Goal: Task Accomplishment & Management: Manage account settings

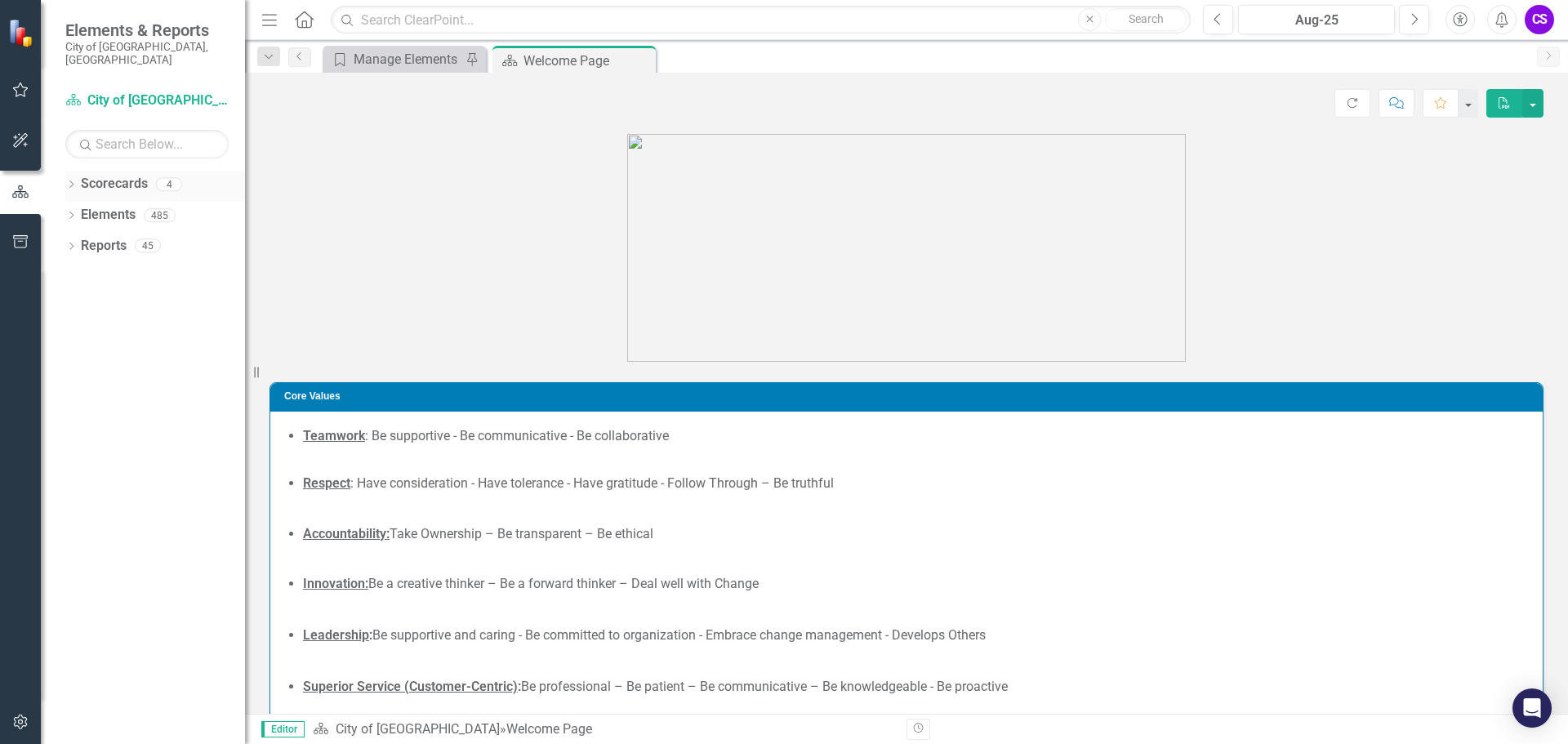
click at [75, 182] on icon "Dropdown" at bounding box center [71, 186] width 12 height 9
click at [104, 206] on link "City of [GEOGRAPHIC_DATA]" at bounding box center [167, 215] width 155 height 19
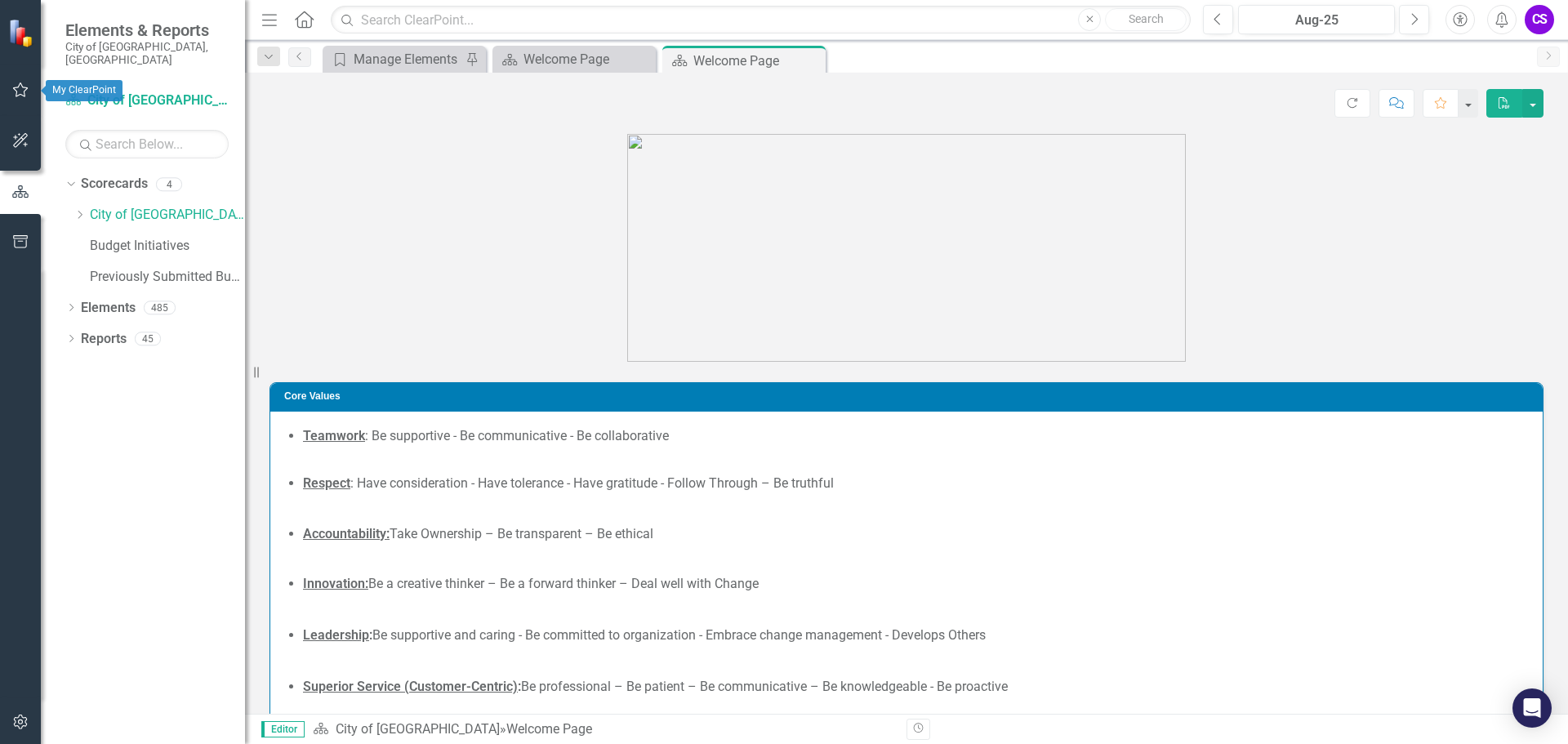
click at [26, 83] on button "button" at bounding box center [20, 90] width 37 height 35
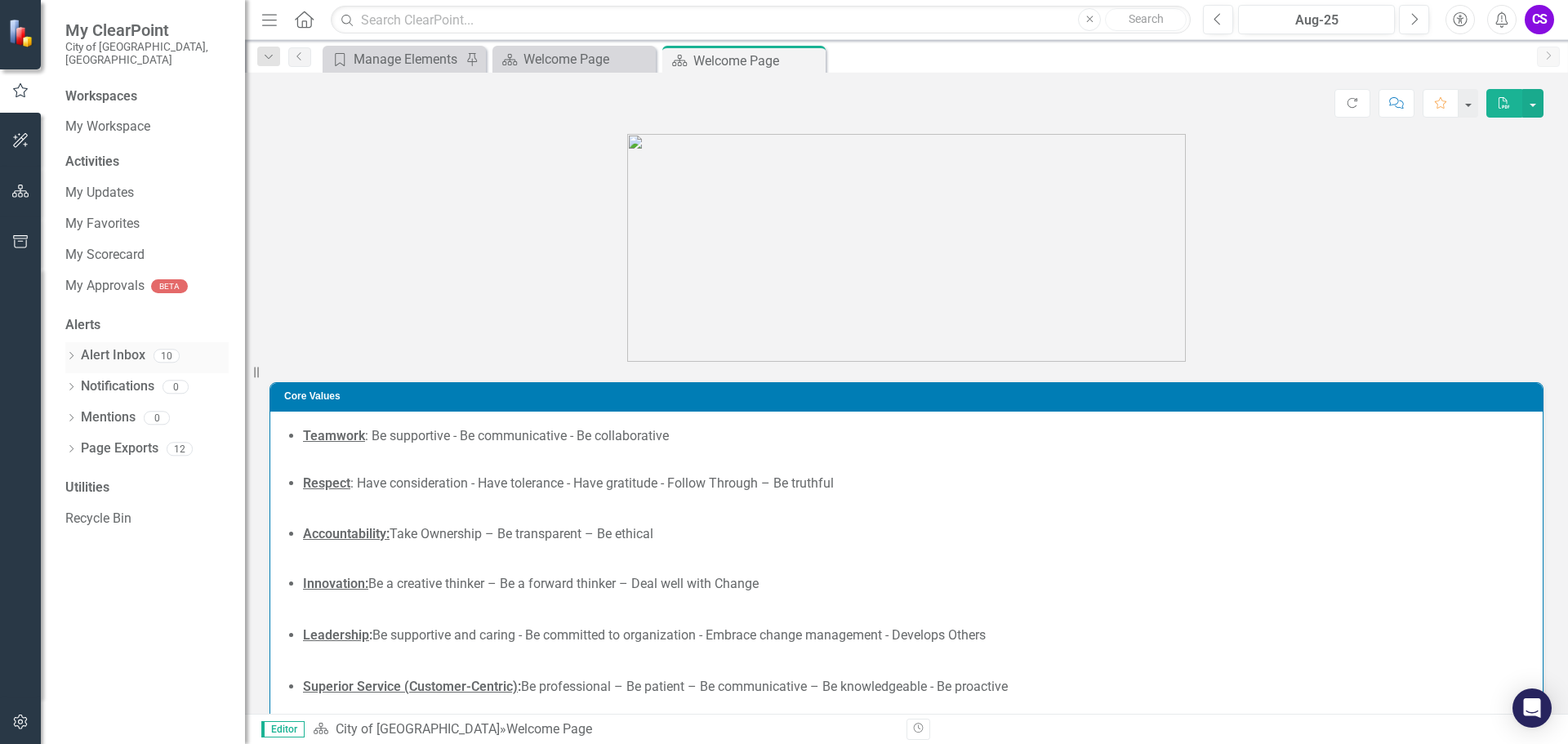
click at [112, 346] on link "Alert Inbox" at bounding box center [112, 355] width 64 height 19
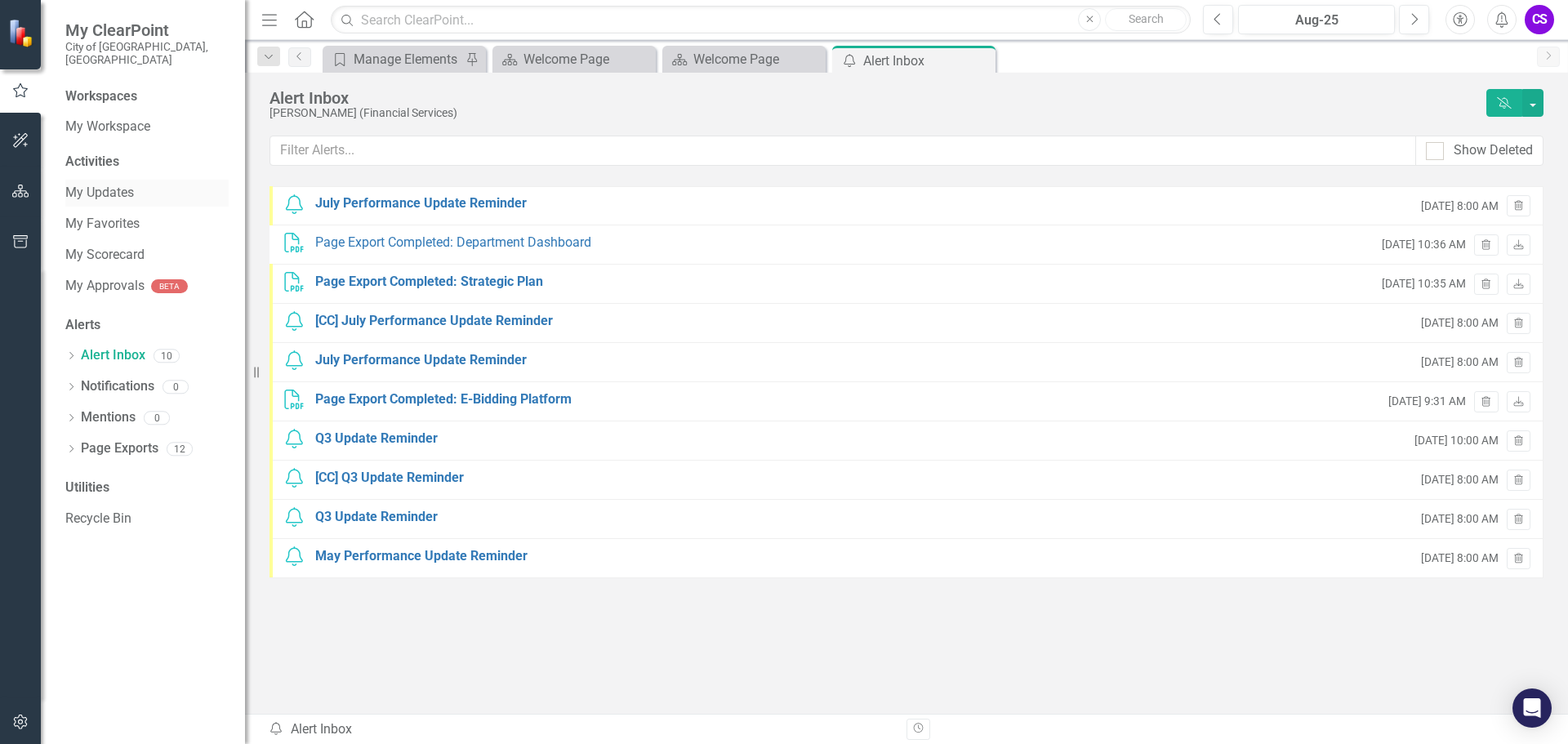
click at [94, 184] on link "My Updates" at bounding box center [147, 192] width 164 height 19
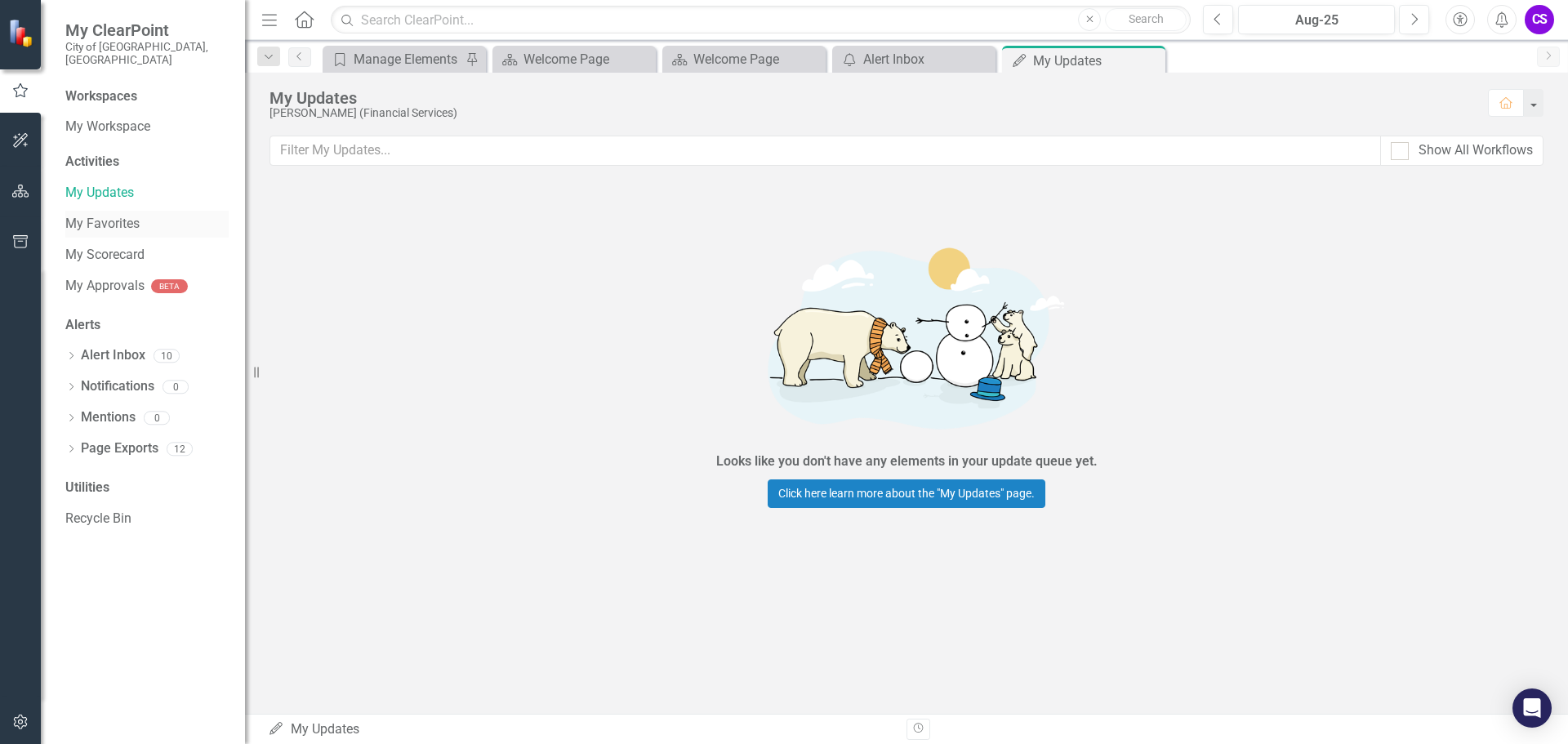
click at [105, 218] on link "My Favorites" at bounding box center [147, 224] width 164 height 19
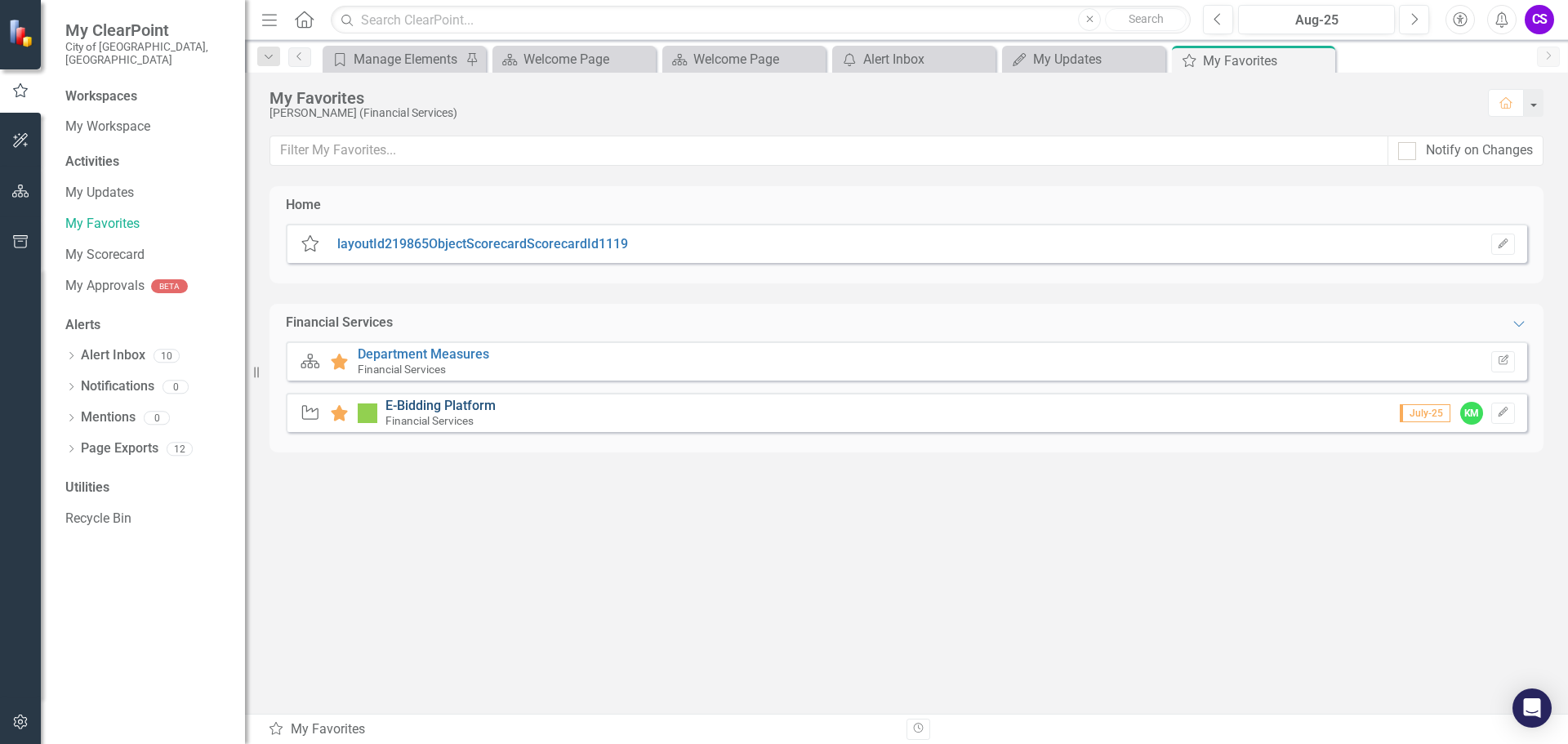
click at [443, 406] on link "E-Bidding Platform" at bounding box center [441, 406] width 111 height 16
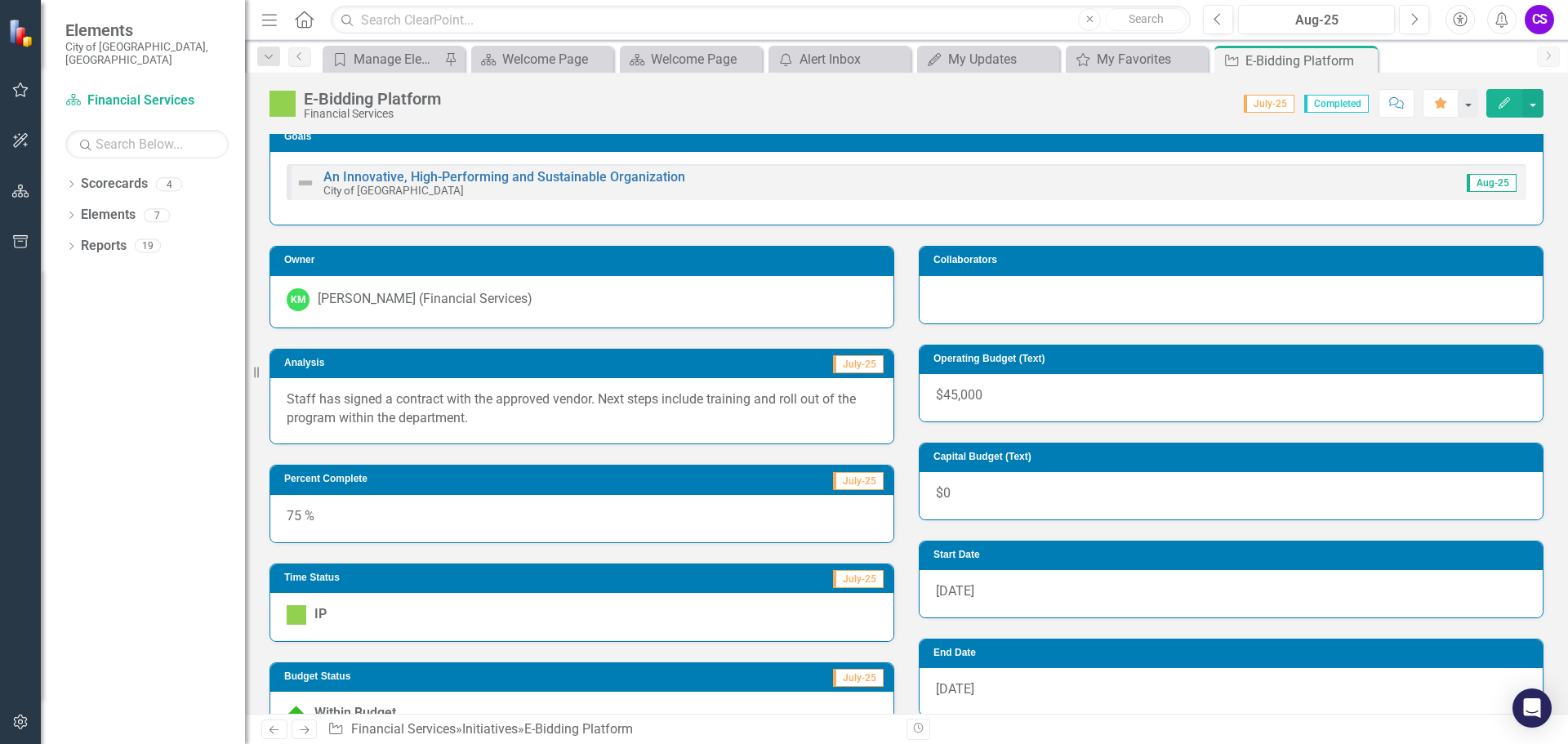
scroll to position [82, 0]
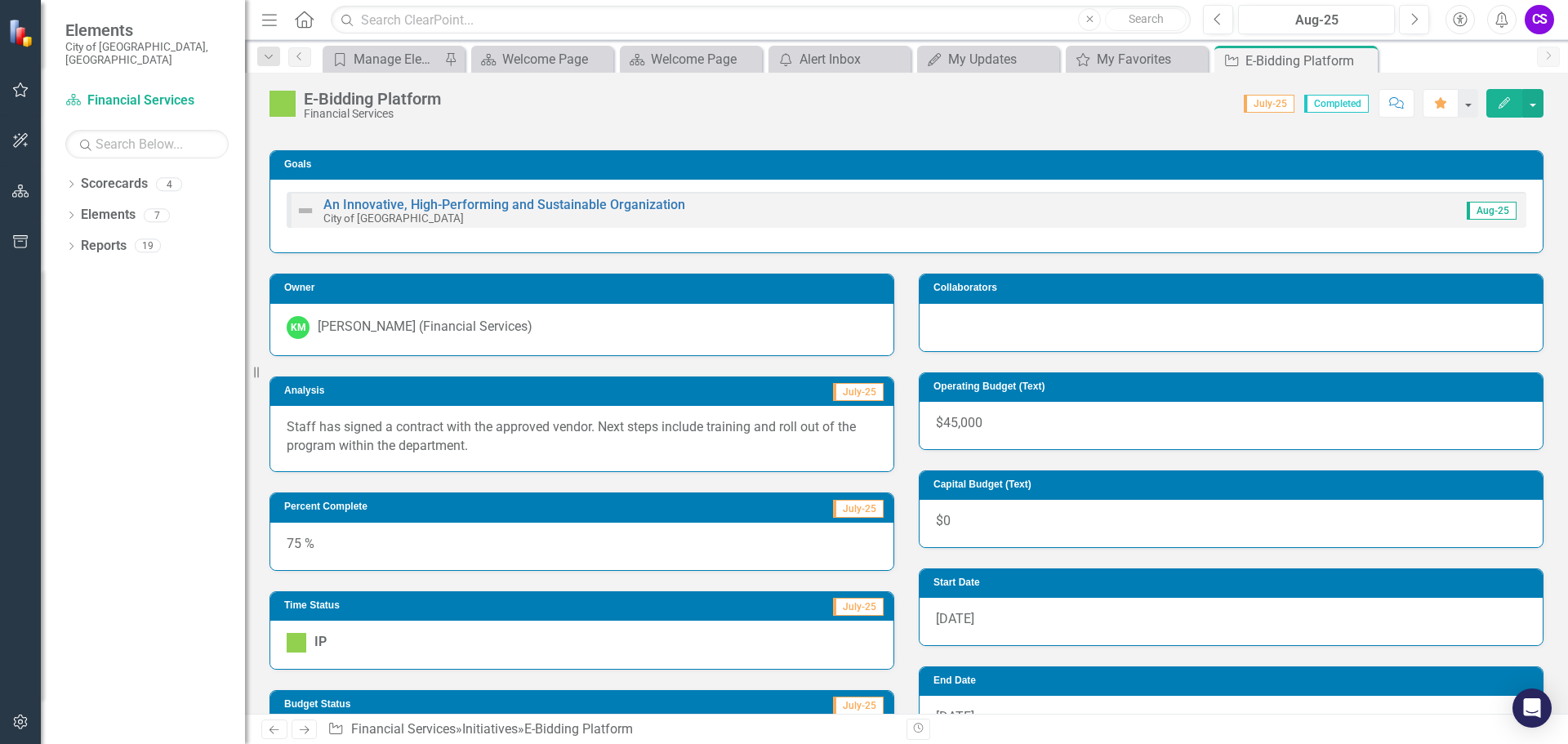
drag, startPoint x: 490, startPoint y: 444, endPoint x: 316, endPoint y: 429, distance: 174.6
click at [316, 429] on p "Staff has signed a contract with the approved vendor. Next steps include traini…" at bounding box center [582, 437] width 590 height 37
drag, startPoint x: 287, startPoint y: 426, endPoint x: 561, endPoint y: 428, distance: 274.0
click at [561, 428] on p "Staff has signed a contract with the approved vendor. Next steps include traini…" at bounding box center [582, 437] width 590 height 37
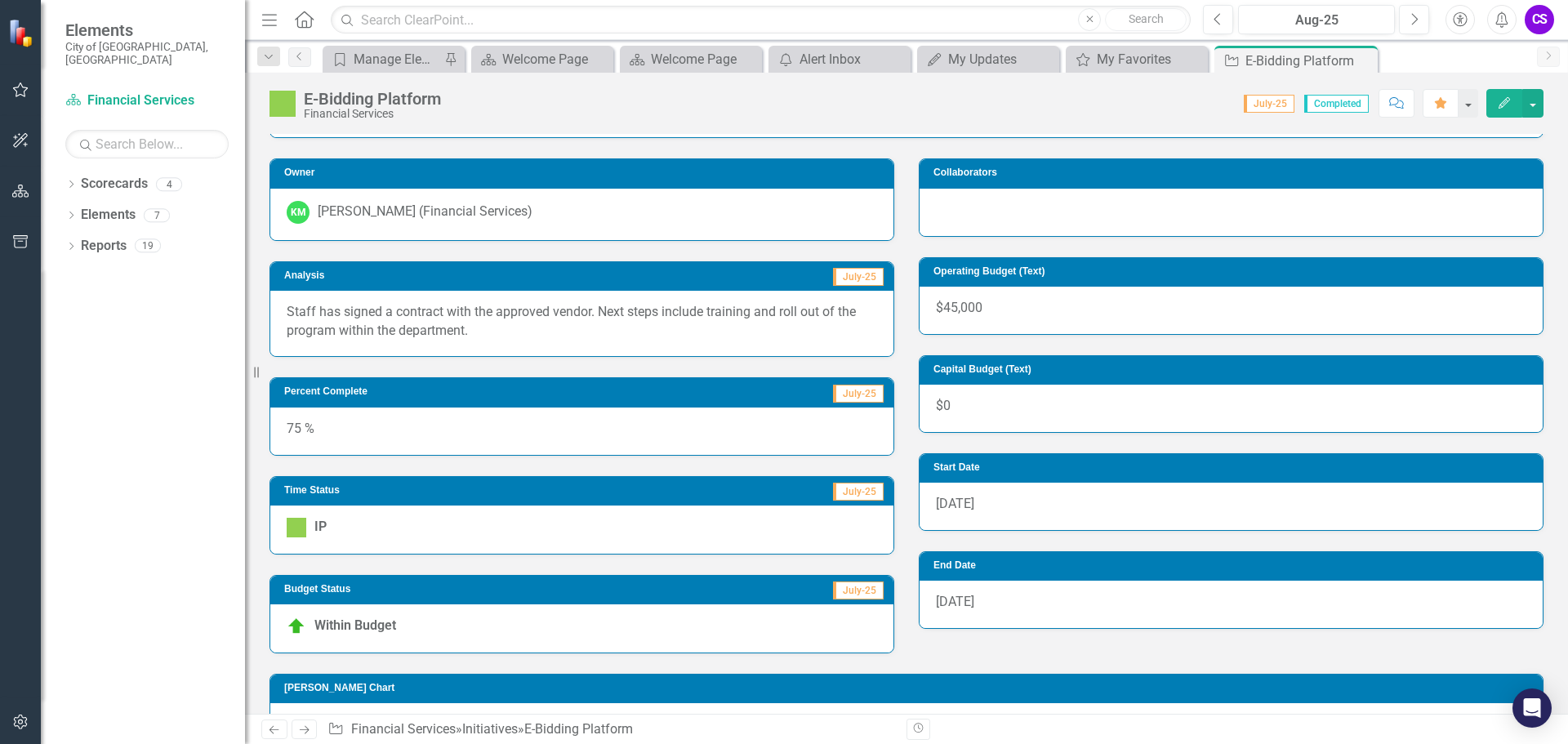
scroll to position [72, 0]
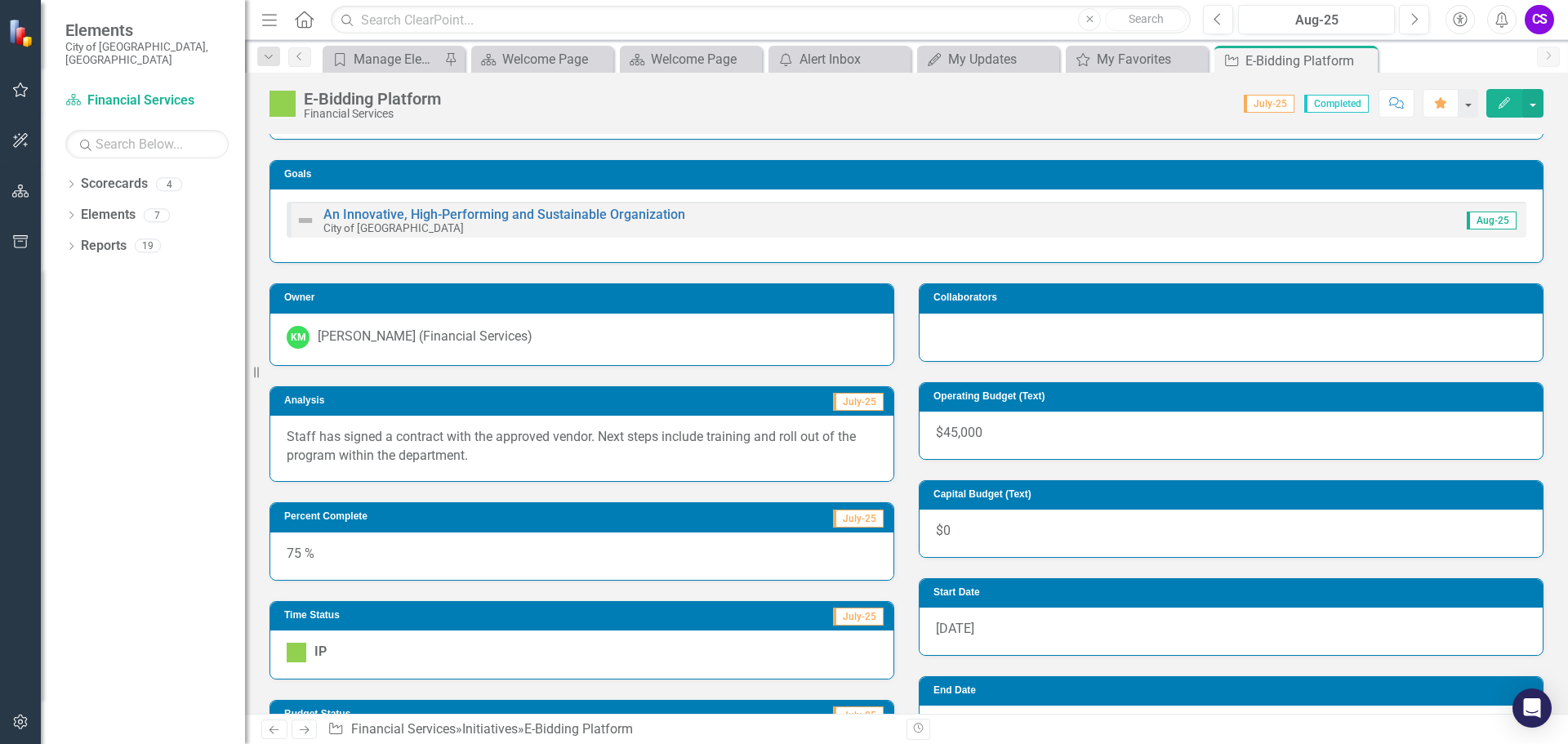
click at [1507, 98] on icon "button" at bounding box center [1505, 104] width 12 height 12
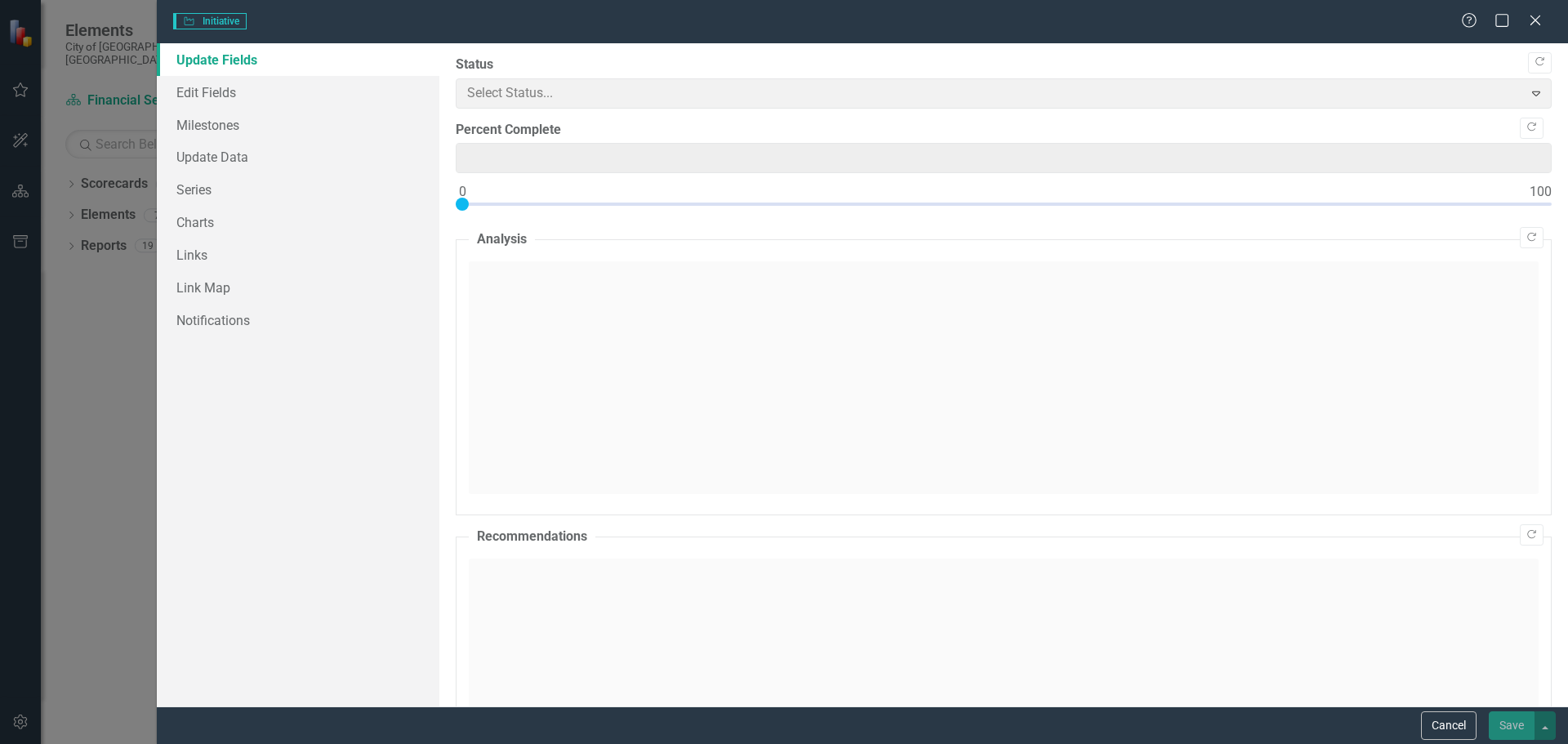
type input "75"
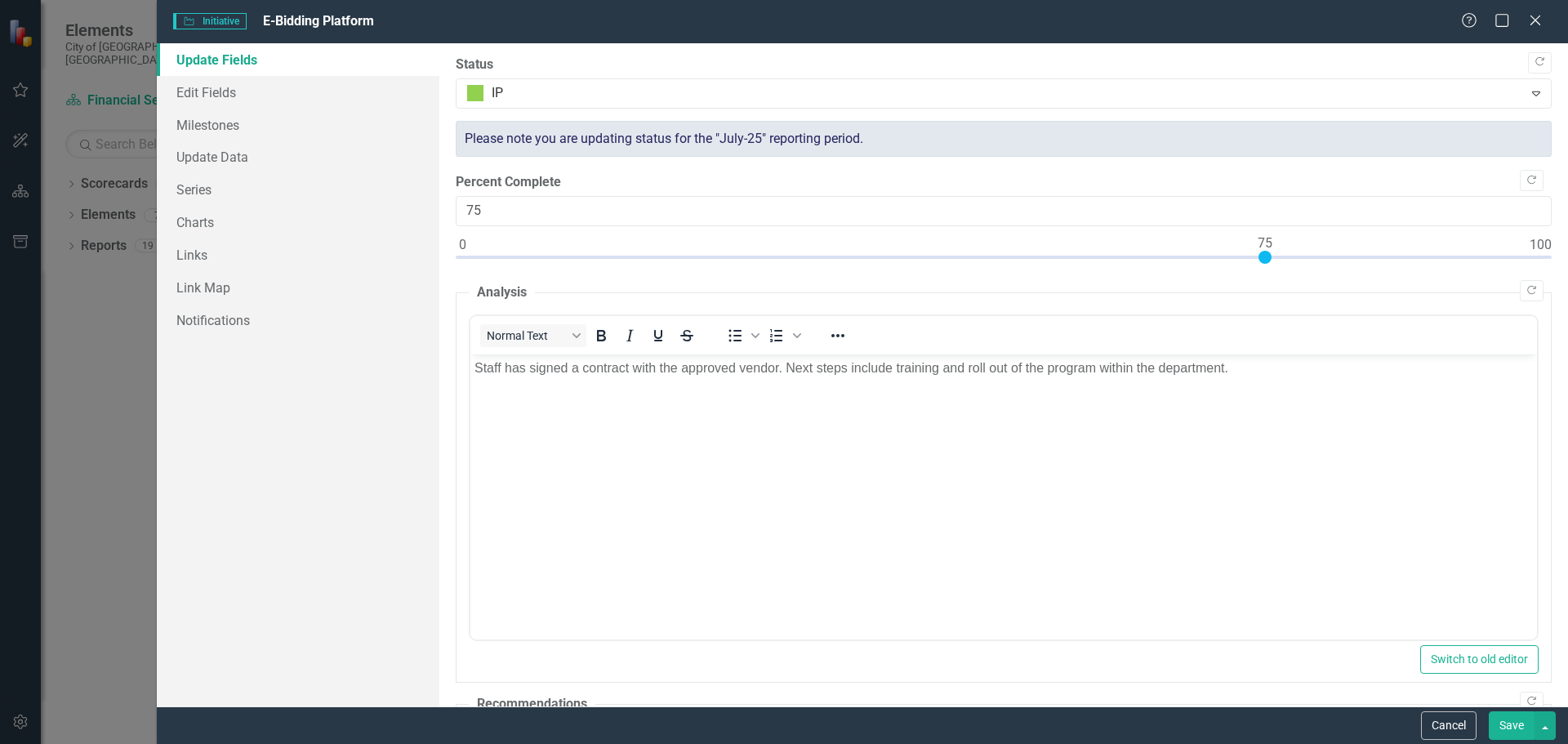
scroll to position [0, 0]
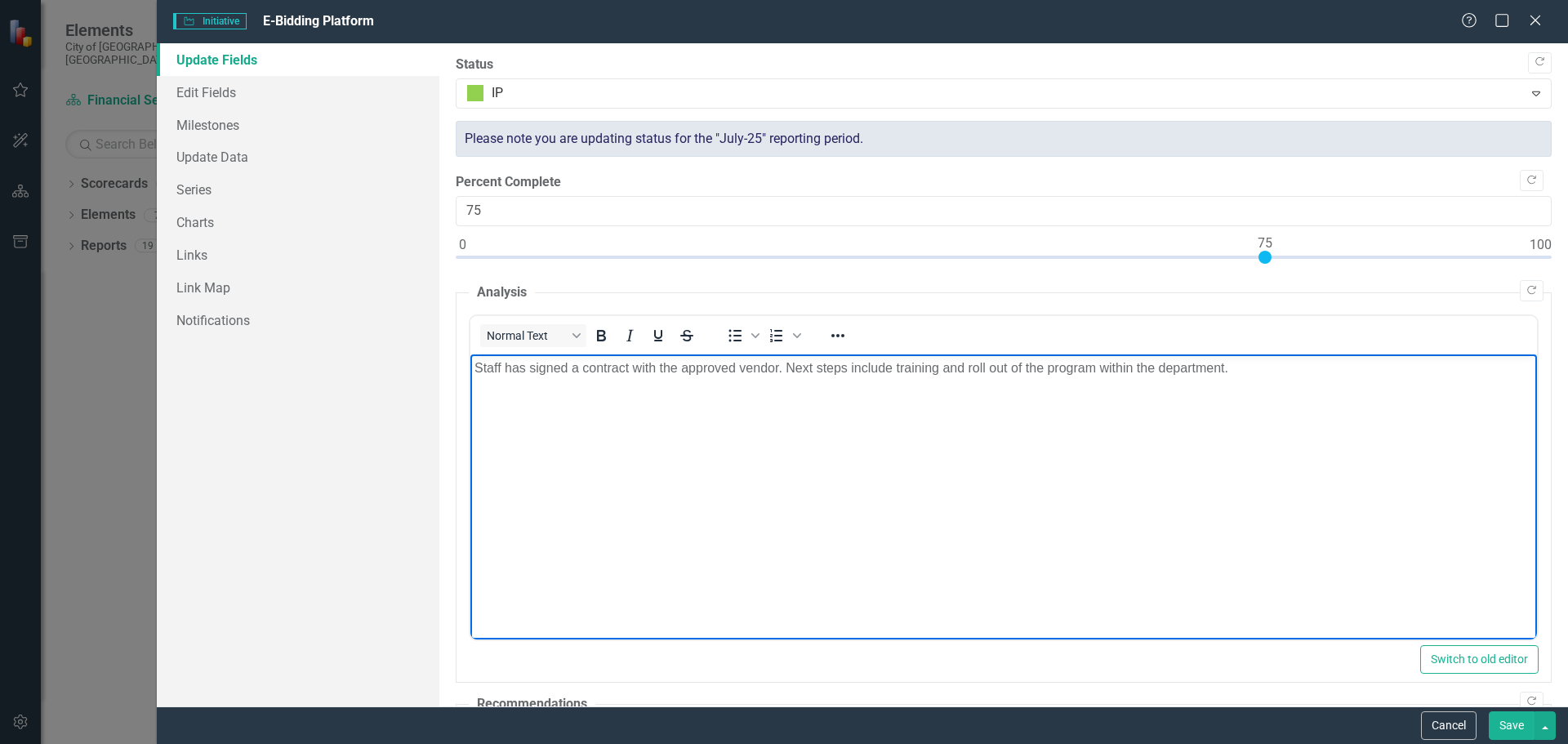
drag, startPoint x: 1232, startPoint y: 371, endPoint x: 785, endPoint y: 401, distance: 448.0
click at [785, 401] on body "Staff has signed a contract with the approved vendor. Next steps include traini…" at bounding box center [1003, 476] width 1067 height 245
copy p "Next steps include training and roll out of the program within the department."
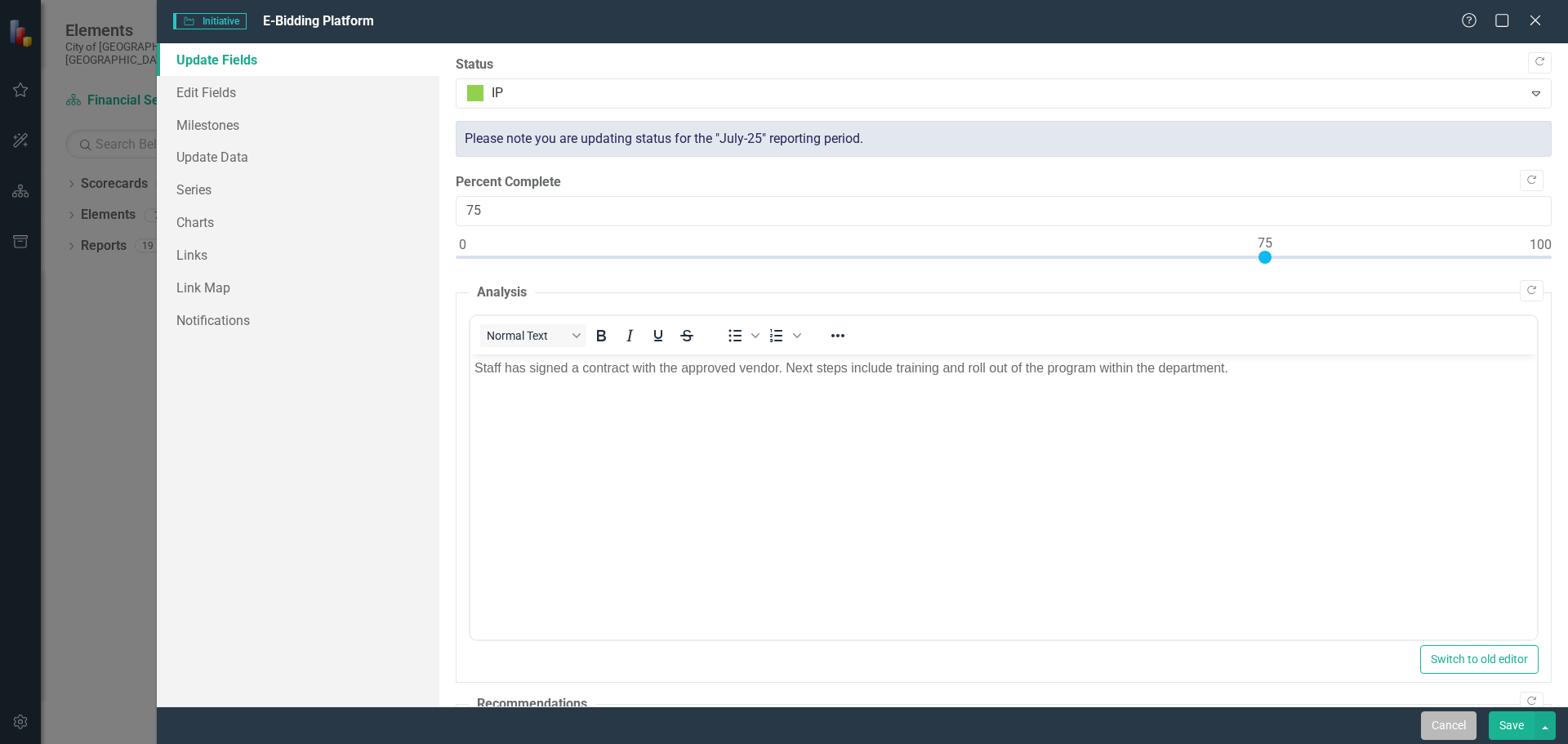
click at [1447, 719] on button "Cancel" at bounding box center [1449, 725] width 55 height 29
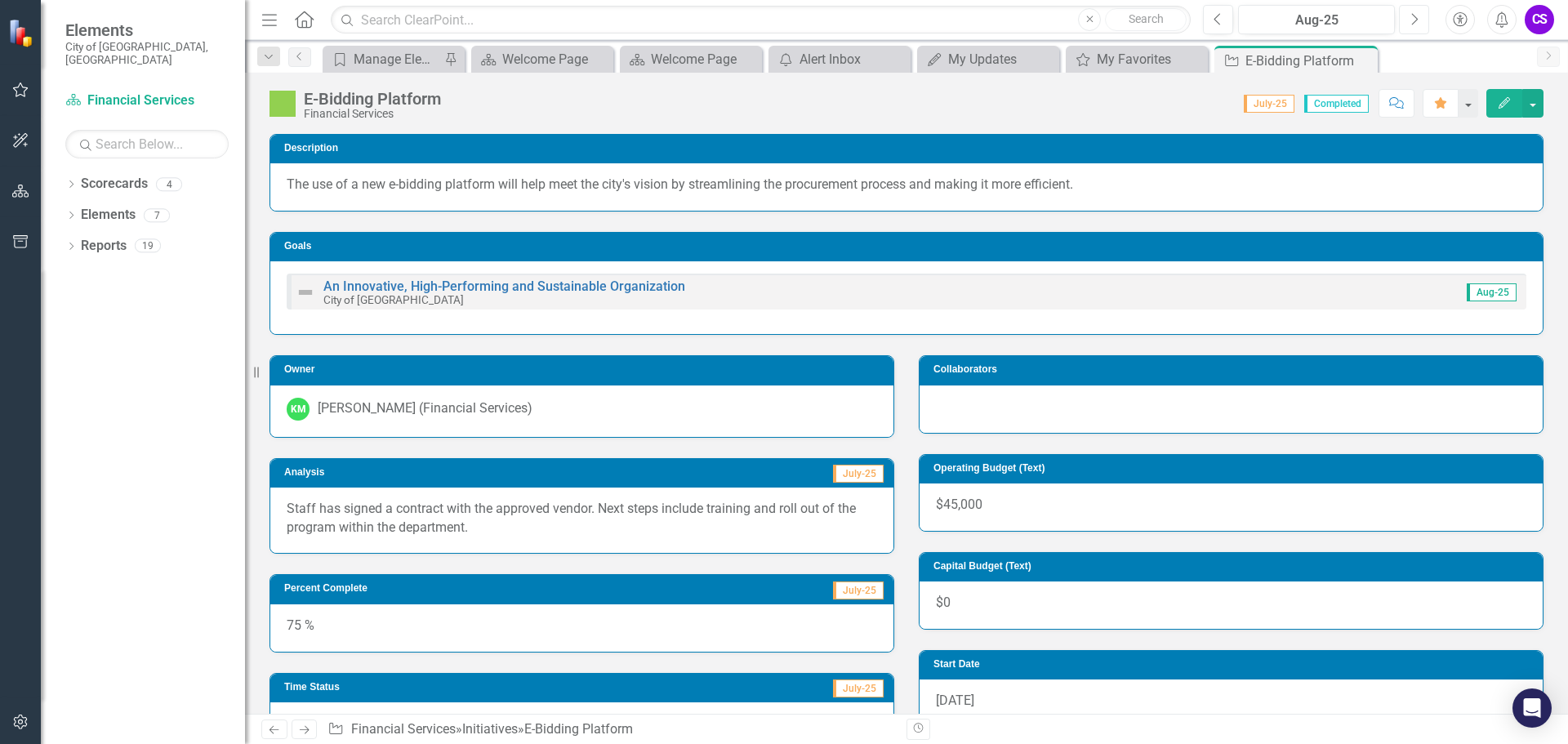
click at [1417, 25] on icon "Next" at bounding box center [1414, 19] width 9 height 15
click at [1534, 106] on button "button" at bounding box center [1533, 103] width 22 height 29
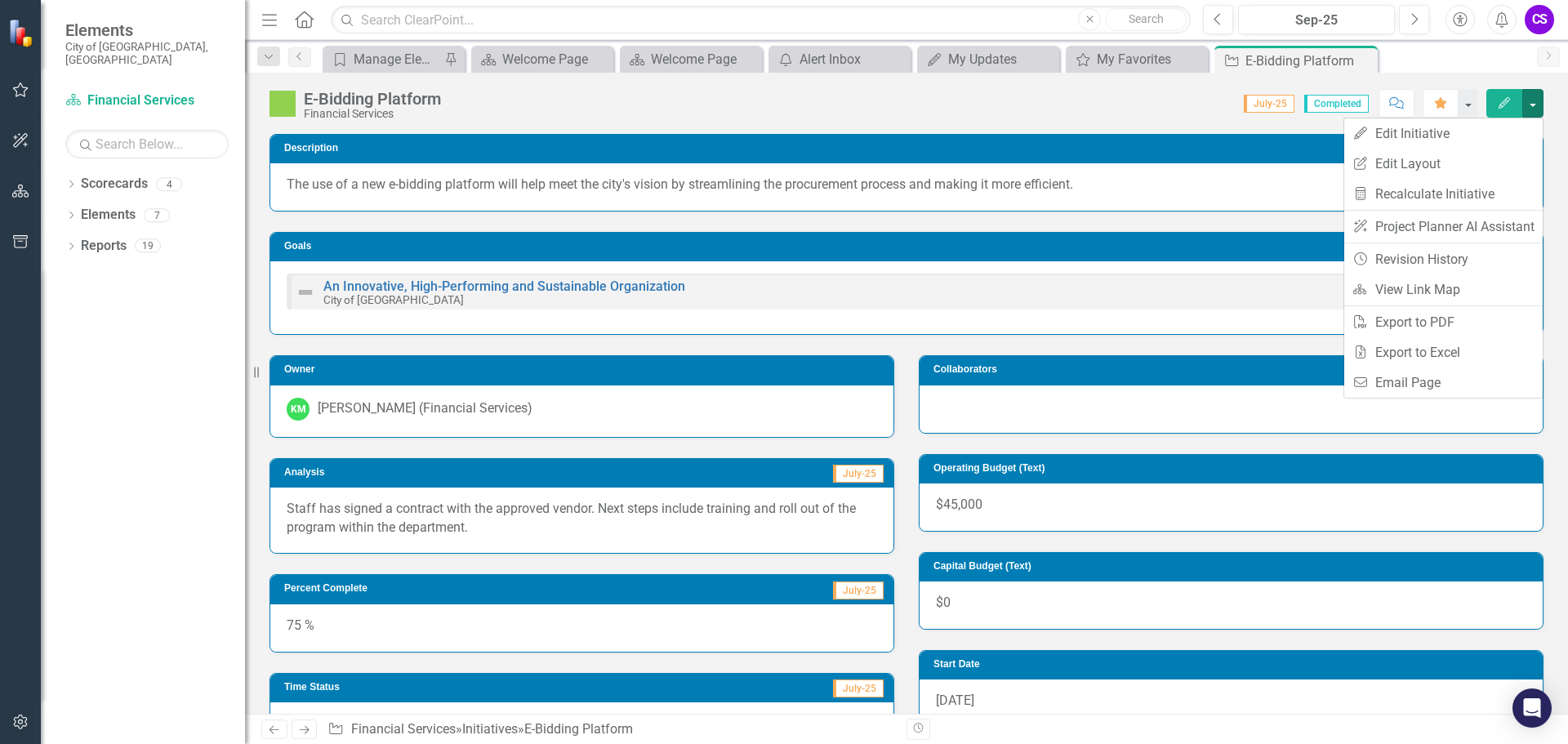
click at [1172, 112] on div "Score: 0.00 July-25 Completed Comment Favorite Edit" at bounding box center [996, 103] width 1094 height 28
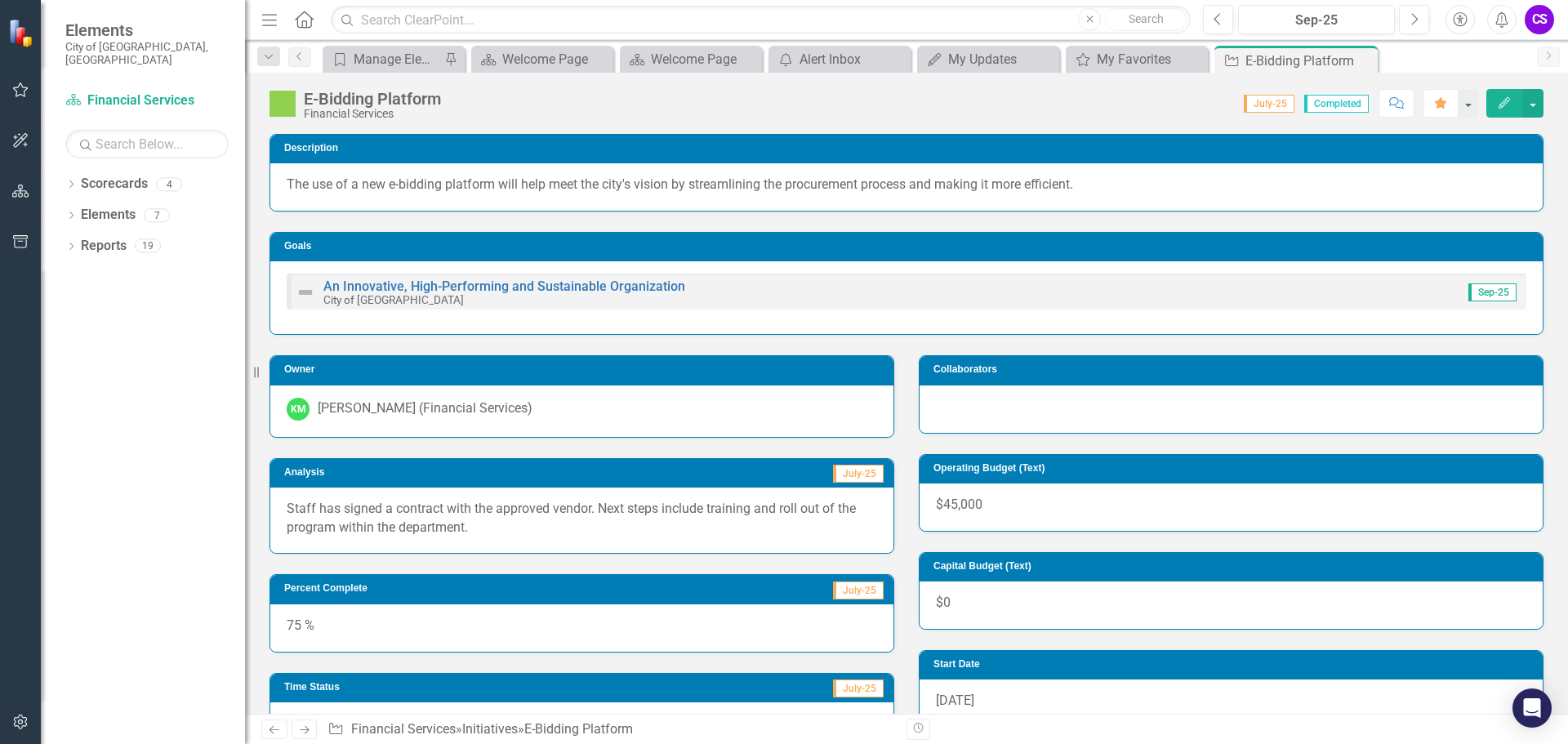
click at [1504, 103] on icon "Edit" at bounding box center [1504, 104] width 15 height 12
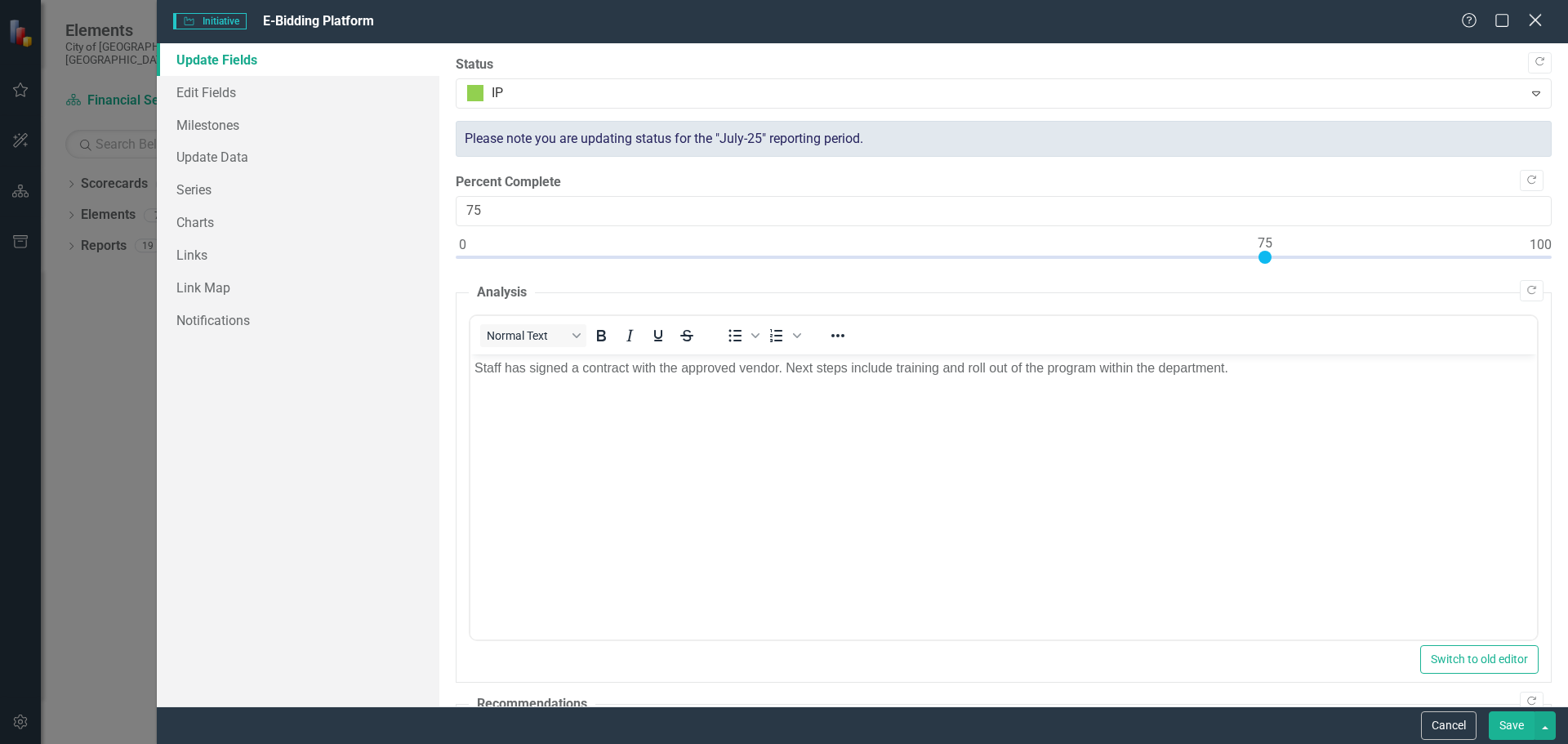
click at [1534, 23] on icon "Close" at bounding box center [1534, 20] width 21 height 16
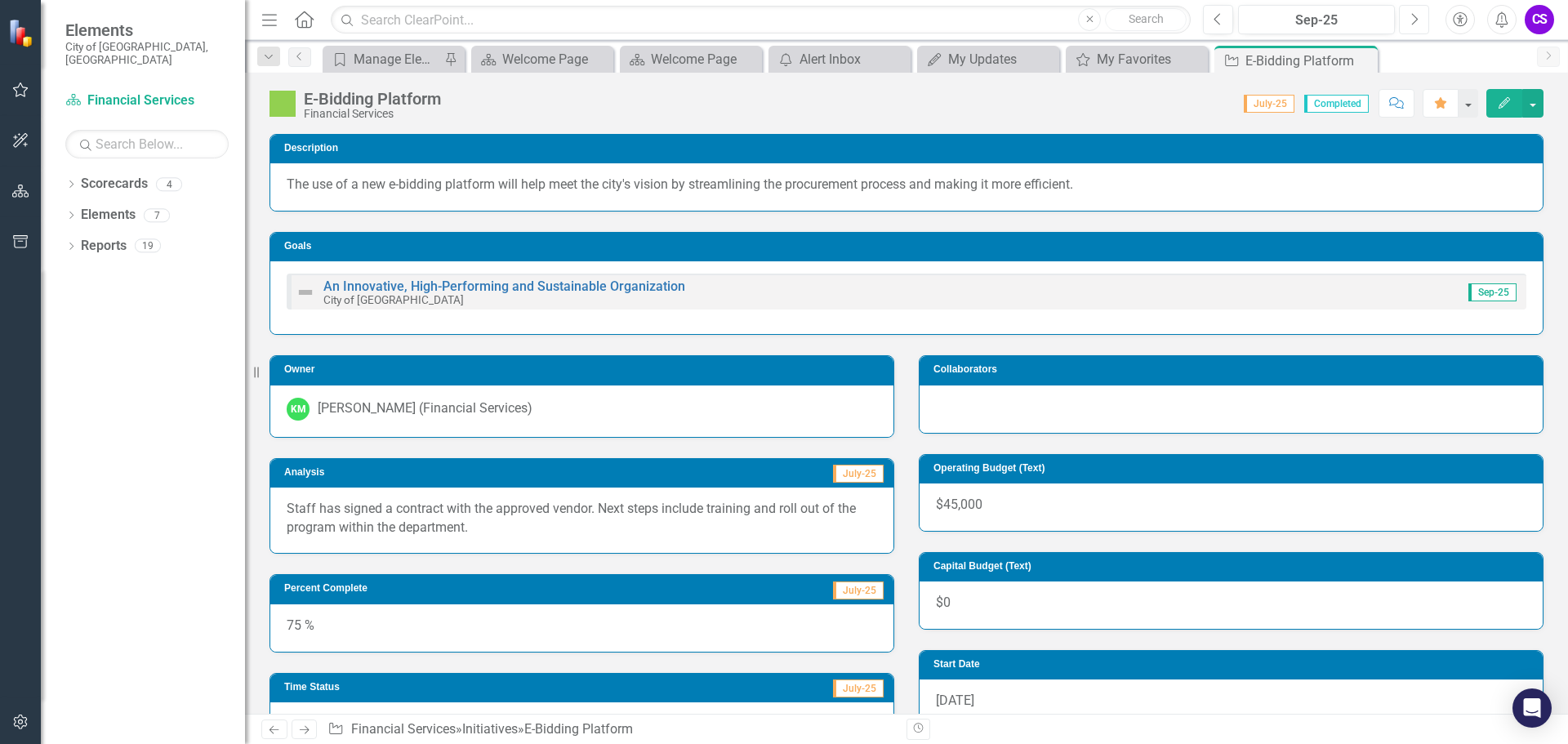
click at [1415, 16] on icon "Next" at bounding box center [1414, 19] width 9 height 15
click at [1221, 23] on icon "Previous" at bounding box center [1218, 19] width 9 height 15
click at [1467, 107] on button "button" at bounding box center [1468, 103] width 22 height 29
click at [1333, 108] on span "Completed" at bounding box center [1336, 104] width 64 height 18
click at [1391, 109] on button "Comment" at bounding box center [1396, 103] width 36 height 29
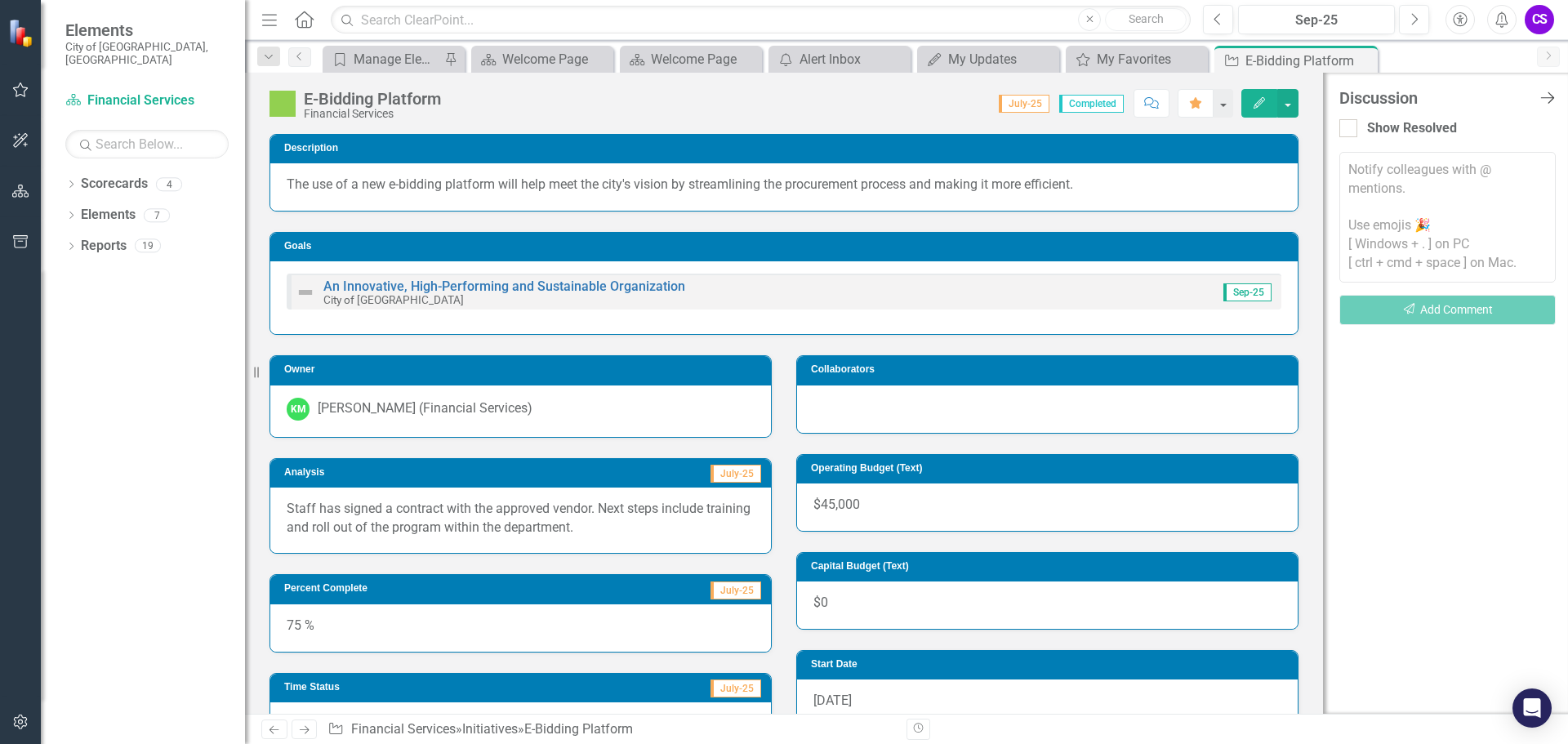
click at [1539, 90] on icon "Close Discussion Bar" at bounding box center [1547, 98] width 21 height 16
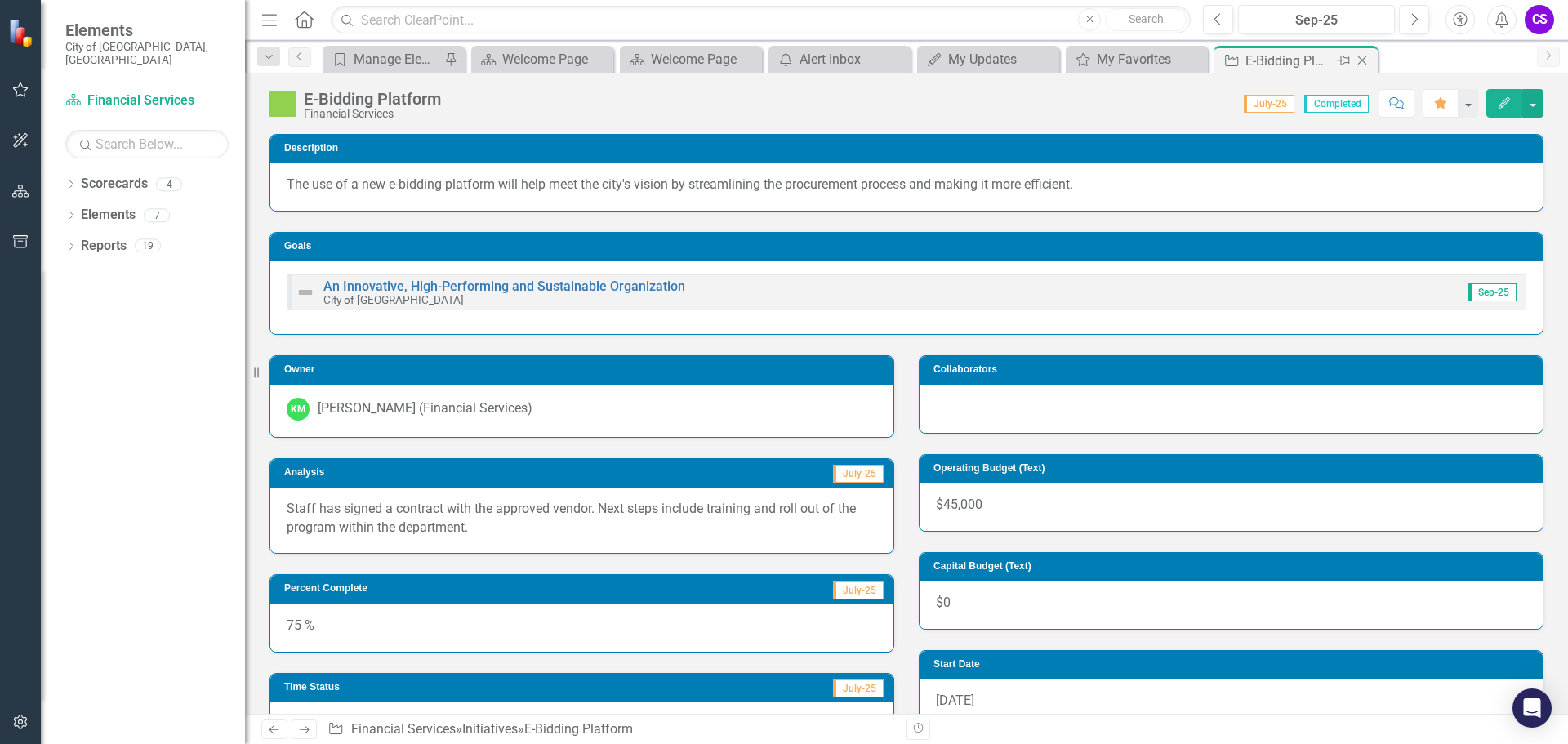
click at [1266, 61] on div "E-Bidding Platform" at bounding box center [1289, 60] width 88 height 21
click at [107, 178] on link "Scorecards" at bounding box center [114, 184] width 67 height 19
click at [90, 206] on link "Elements" at bounding box center [108, 215] width 54 height 19
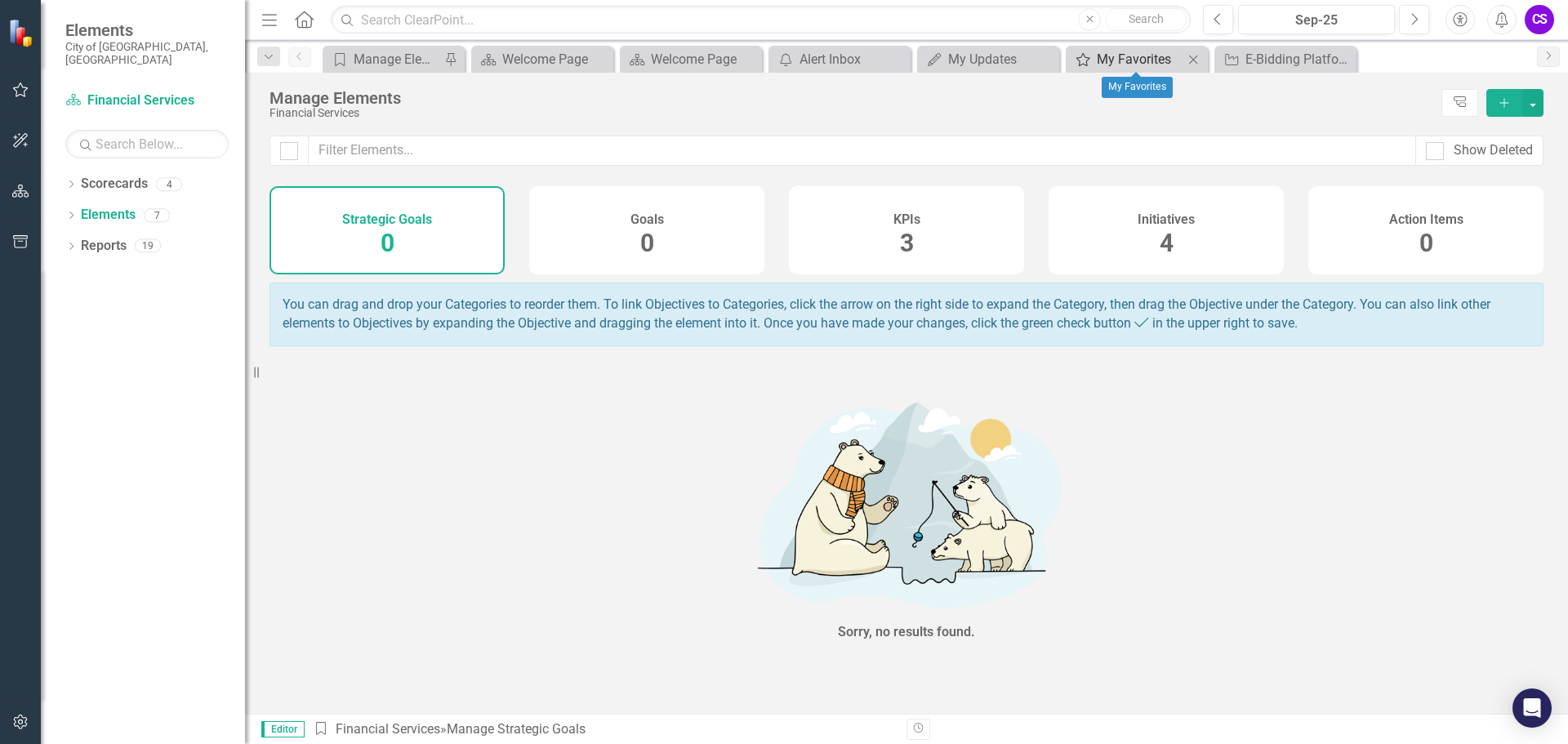
click at [1133, 63] on div "My Favorites" at bounding box center [1141, 59] width 87 height 21
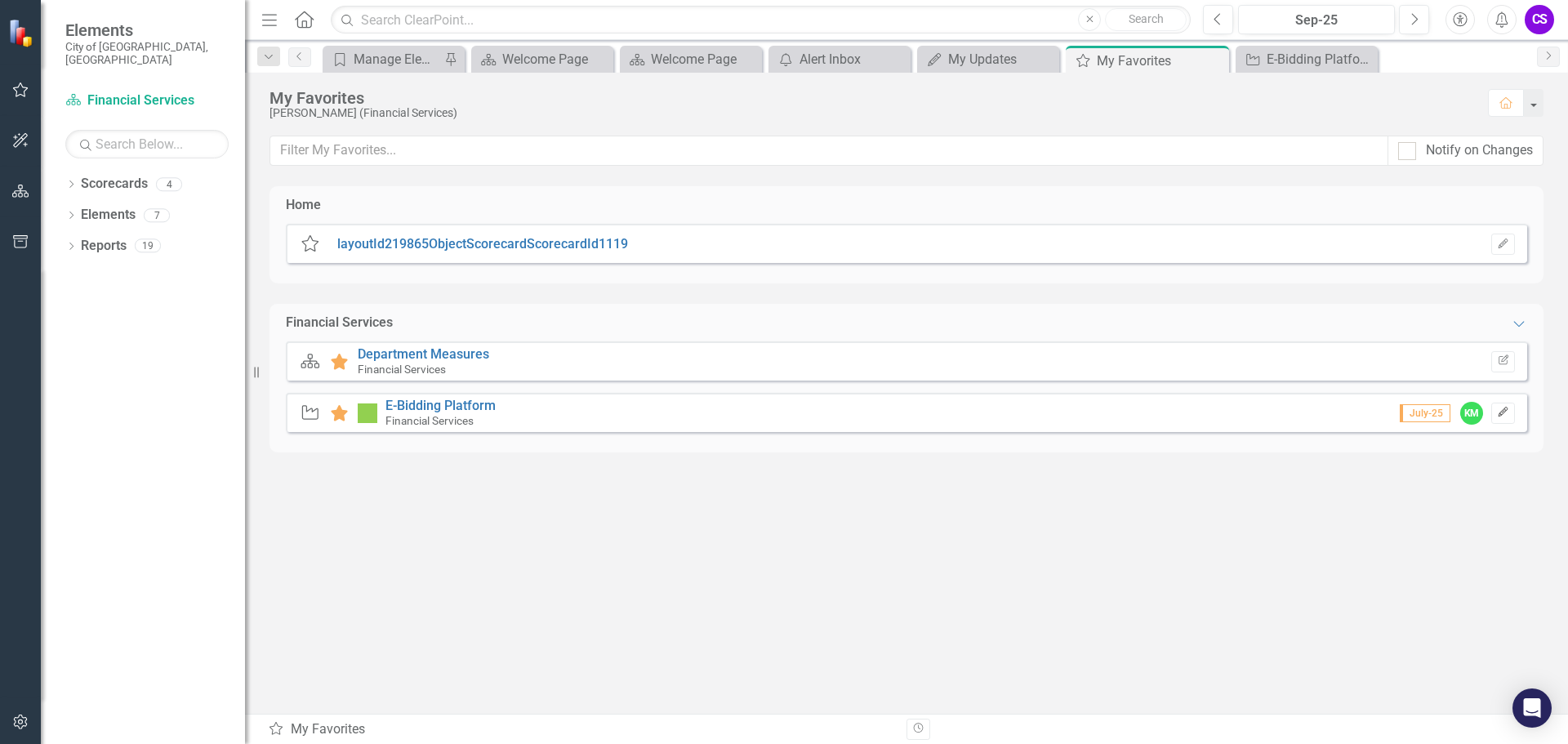
click at [1506, 410] on icon "button" at bounding box center [1503, 412] width 10 height 10
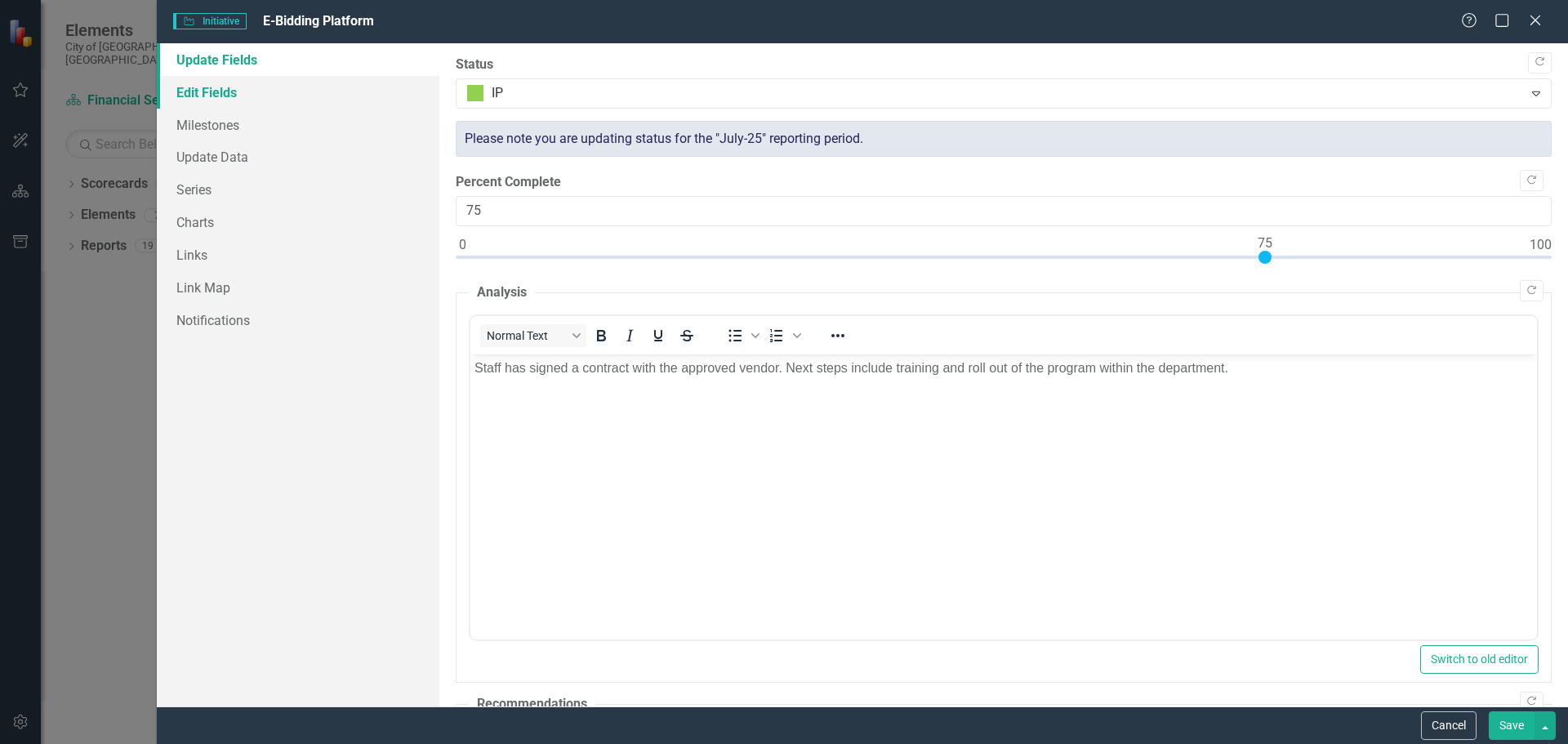
click at [221, 100] on link "Edit Fields" at bounding box center [298, 92] width 282 height 33
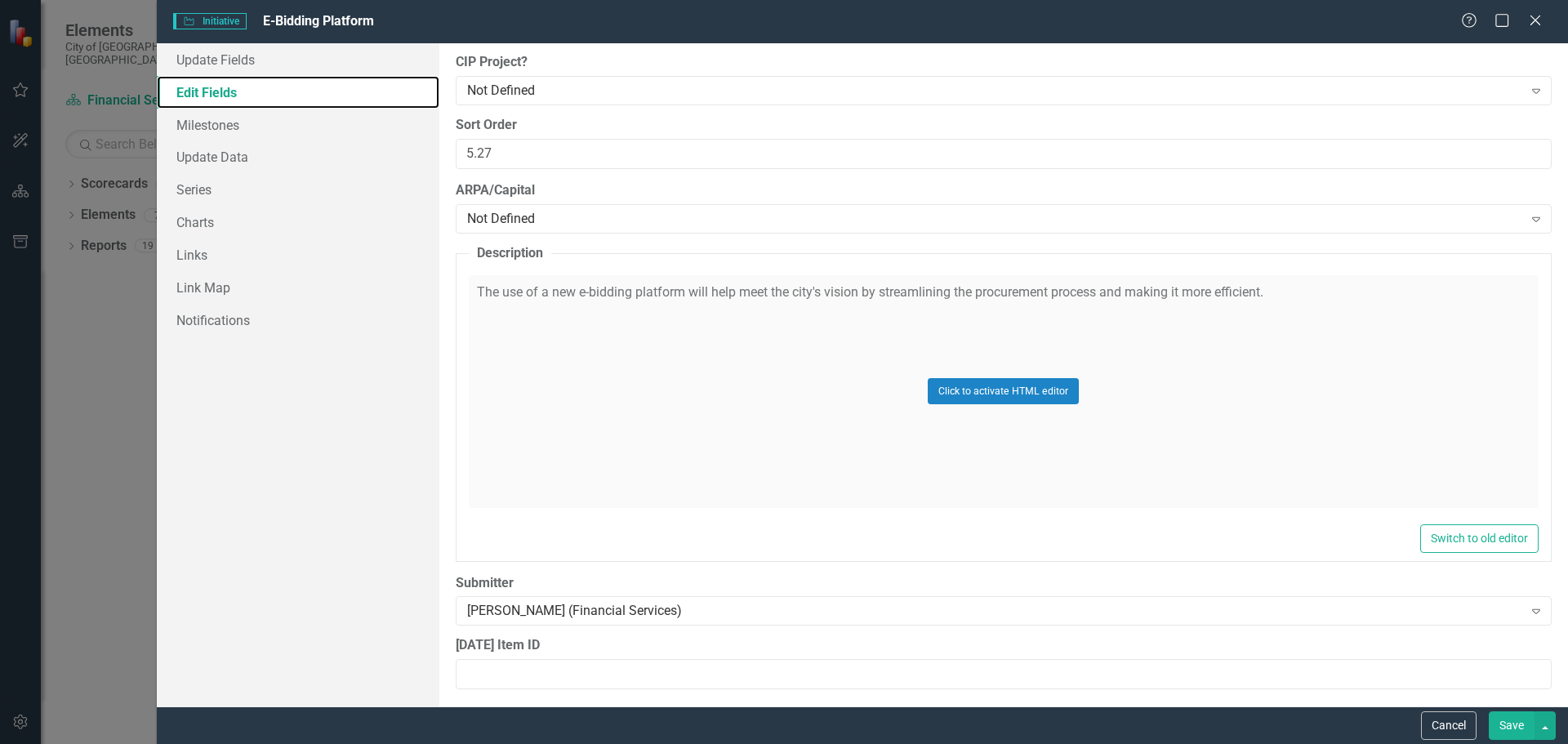
scroll to position [1947, 0]
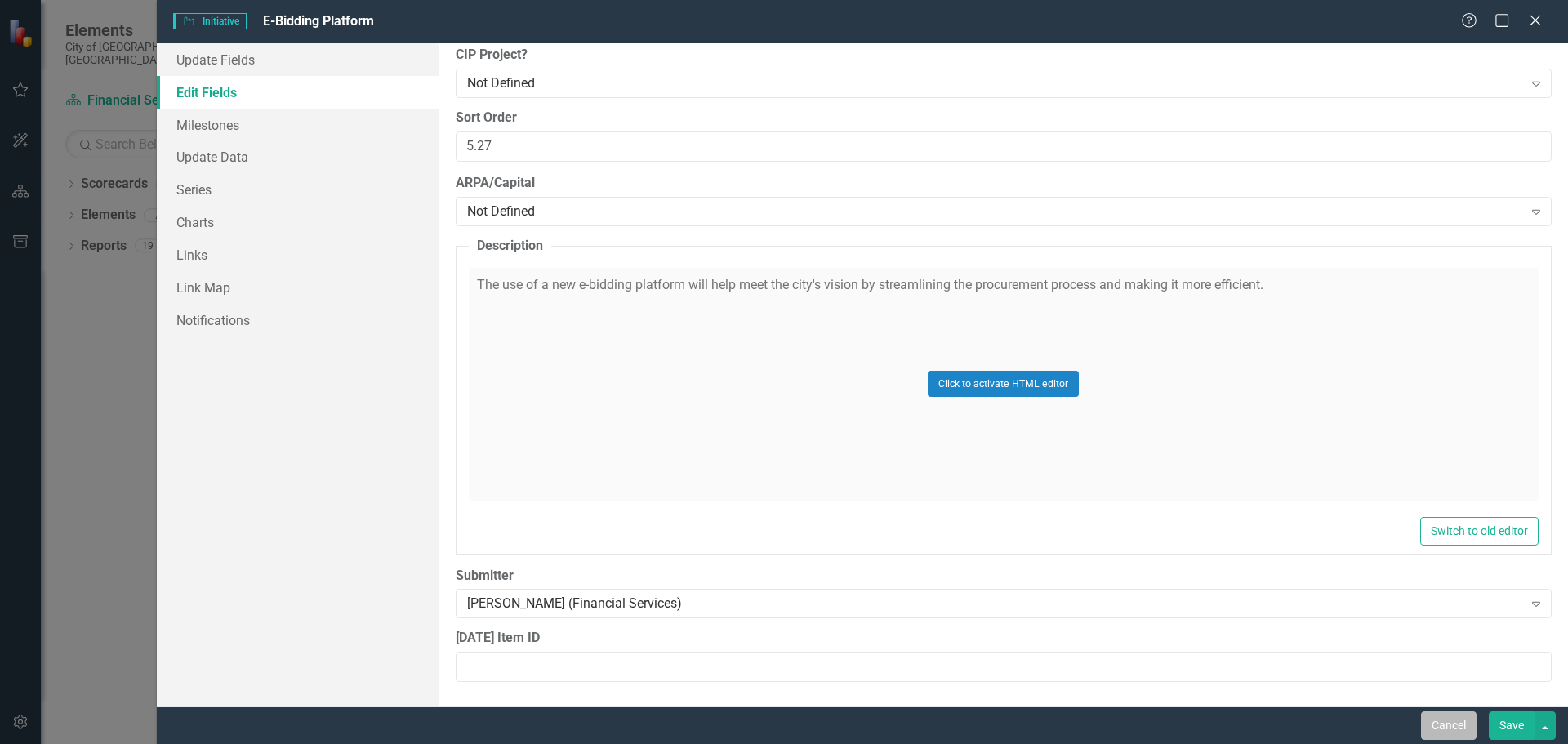
click at [1444, 723] on button "Cancel" at bounding box center [1449, 725] width 55 height 29
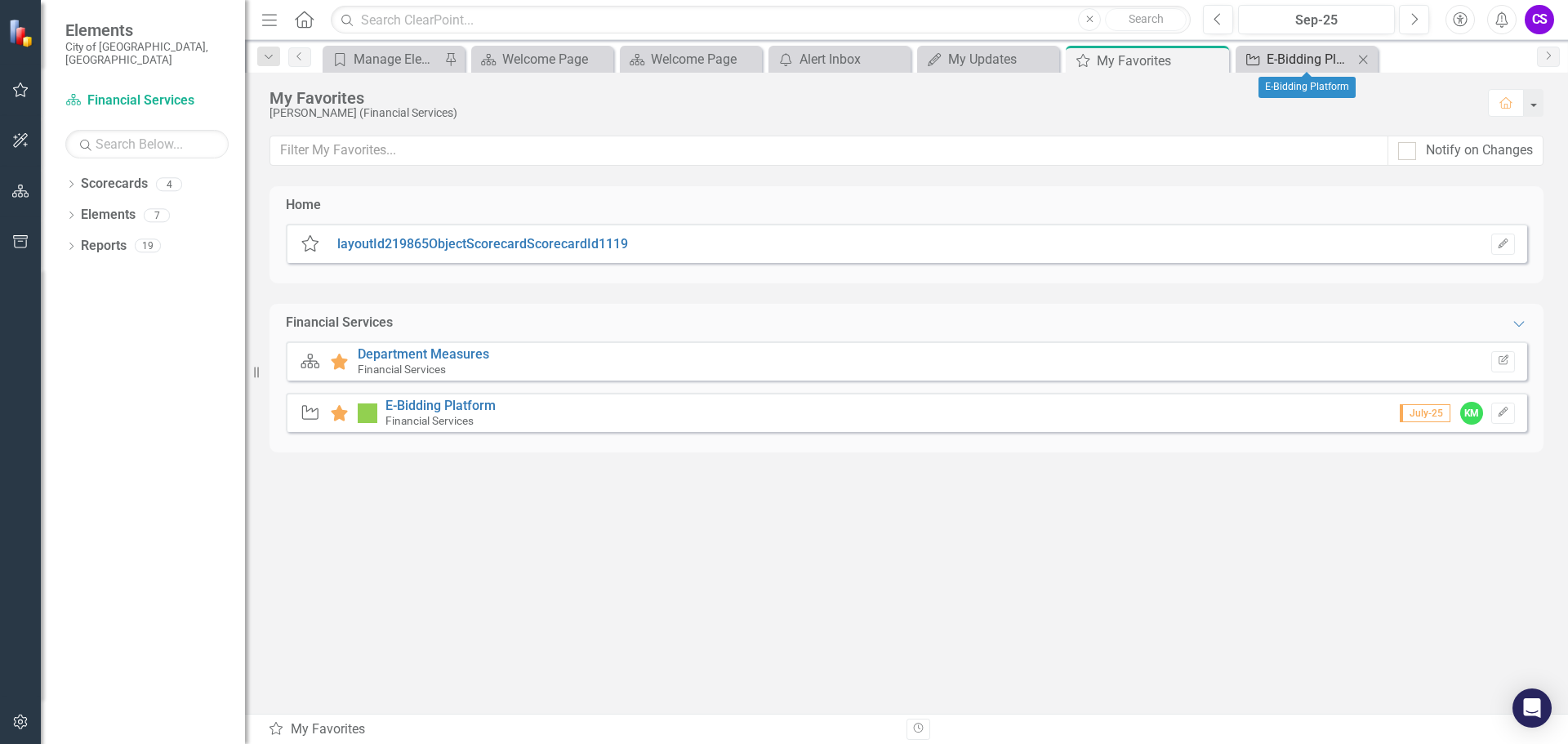
click at [1258, 63] on icon "Initiative" at bounding box center [1252, 59] width 17 height 13
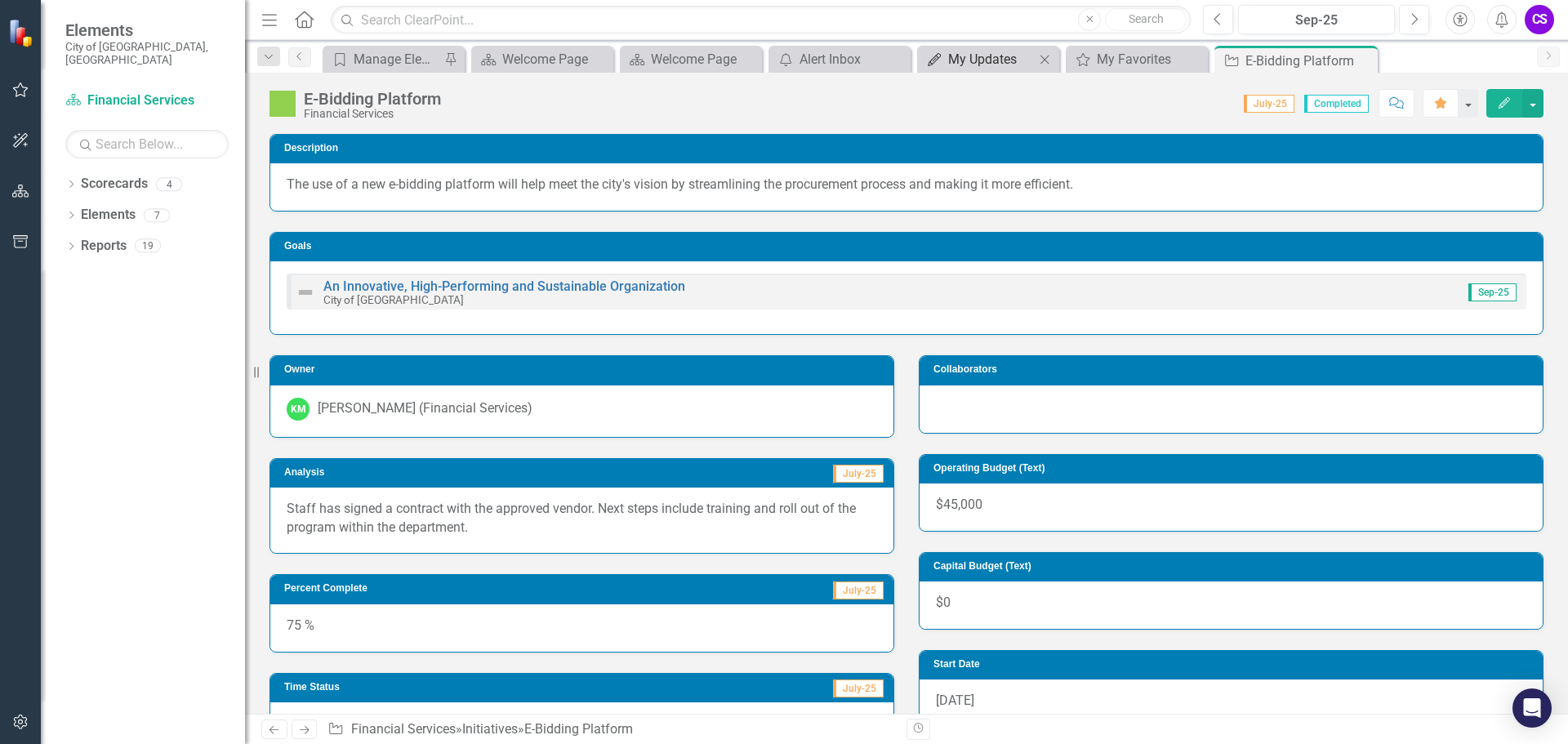
click at [948, 56] on div "My Updates" at bounding box center [992, 59] width 87 height 21
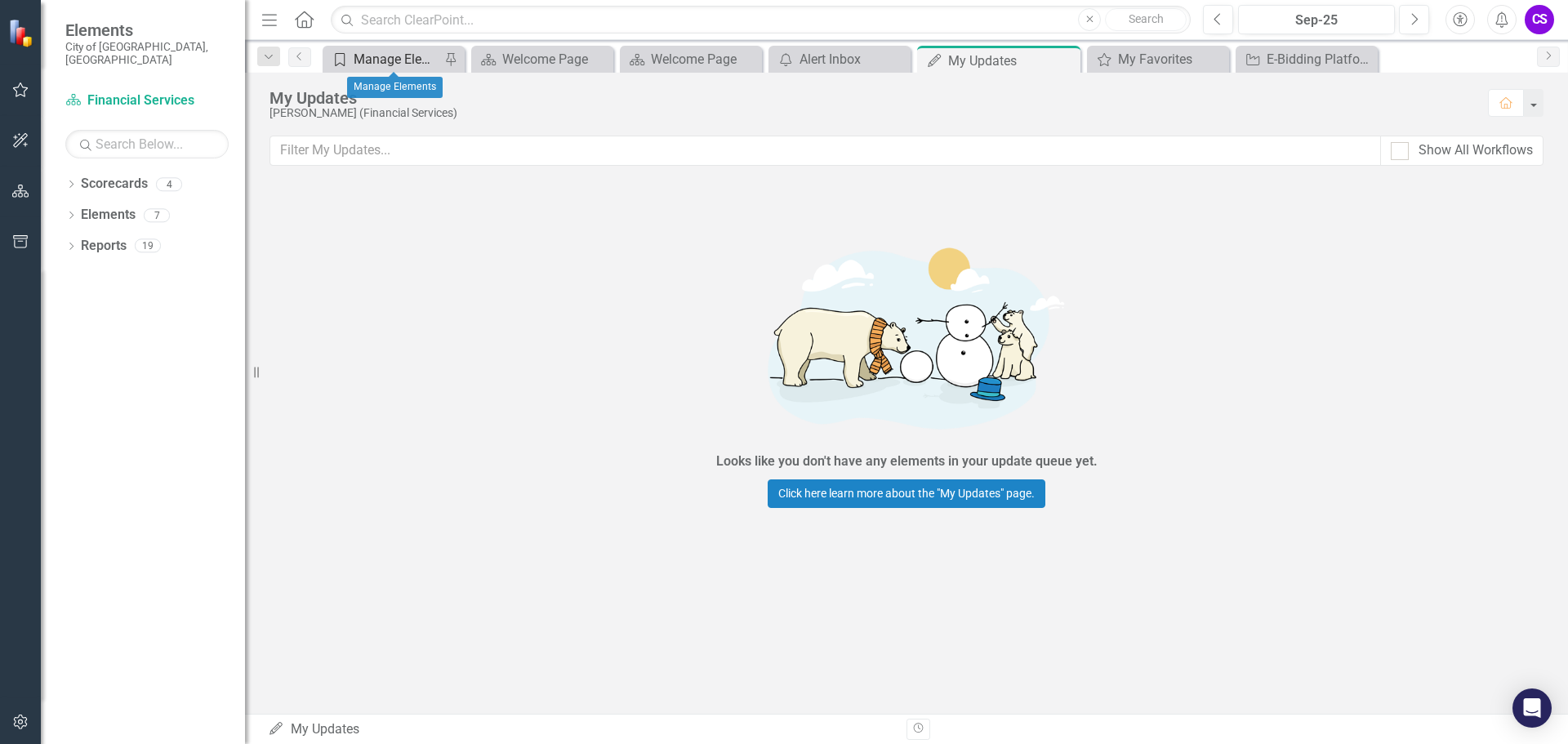
click at [414, 55] on div "Manage Elements" at bounding box center [397, 59] width 87 height 21
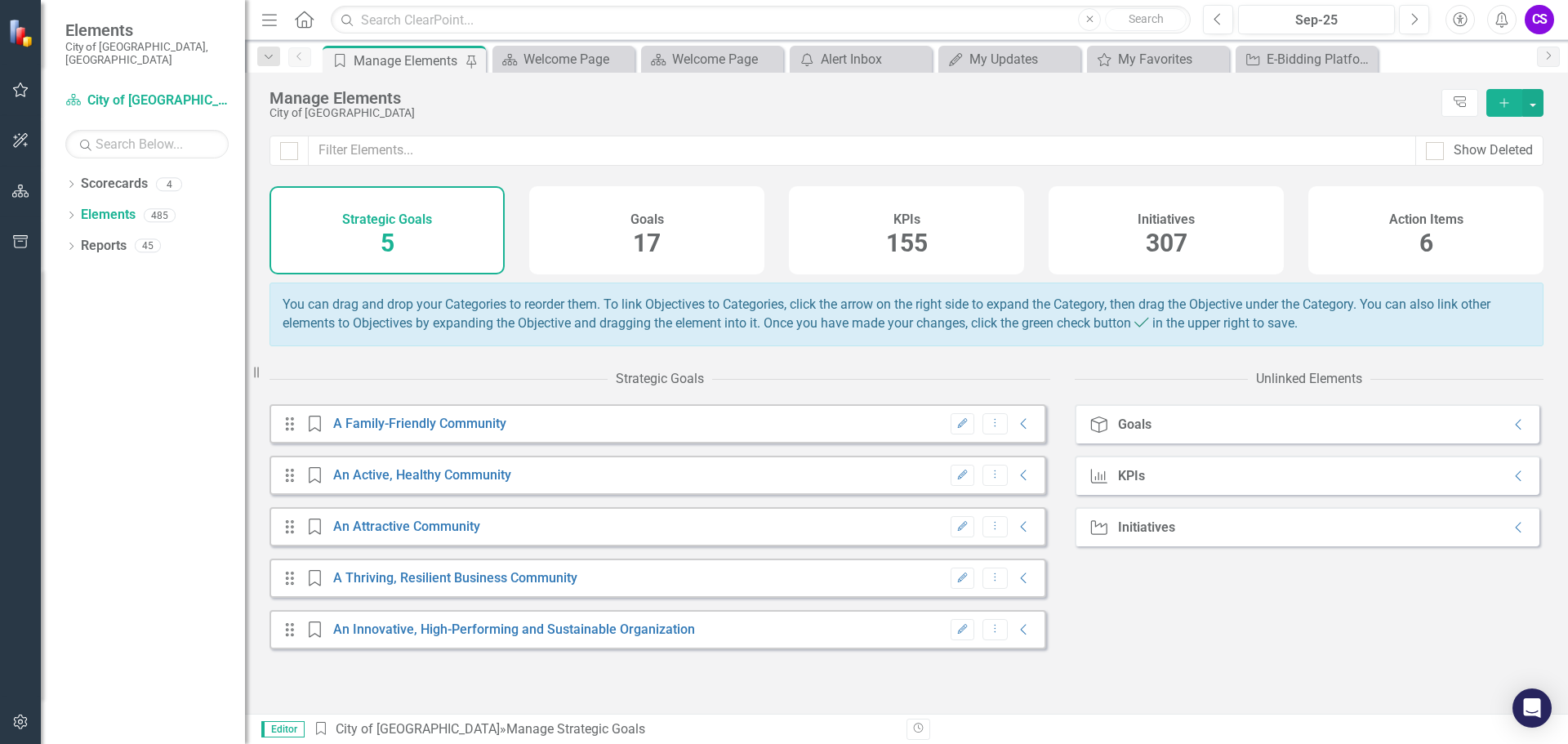
click at [1130, 535] on div "Initiatives" at bounding box center [1147, 527] width 57 height 15
click at [524, 61] on div "Welcome Page" at bounding box center [567, 59] width 87 height 21
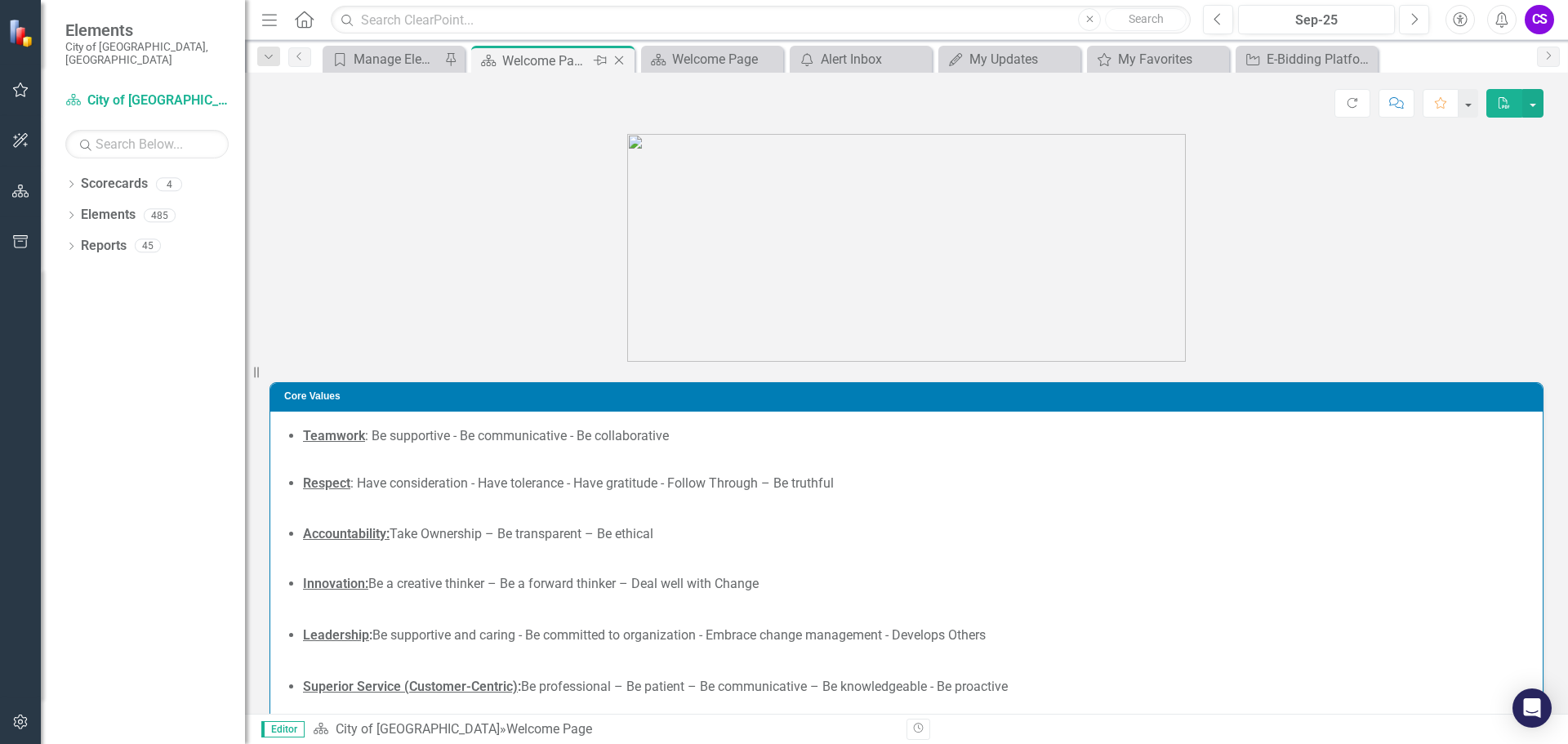
click at [623, 60] on icon "Close" at bounding box center [619, 60] width 17 height 13
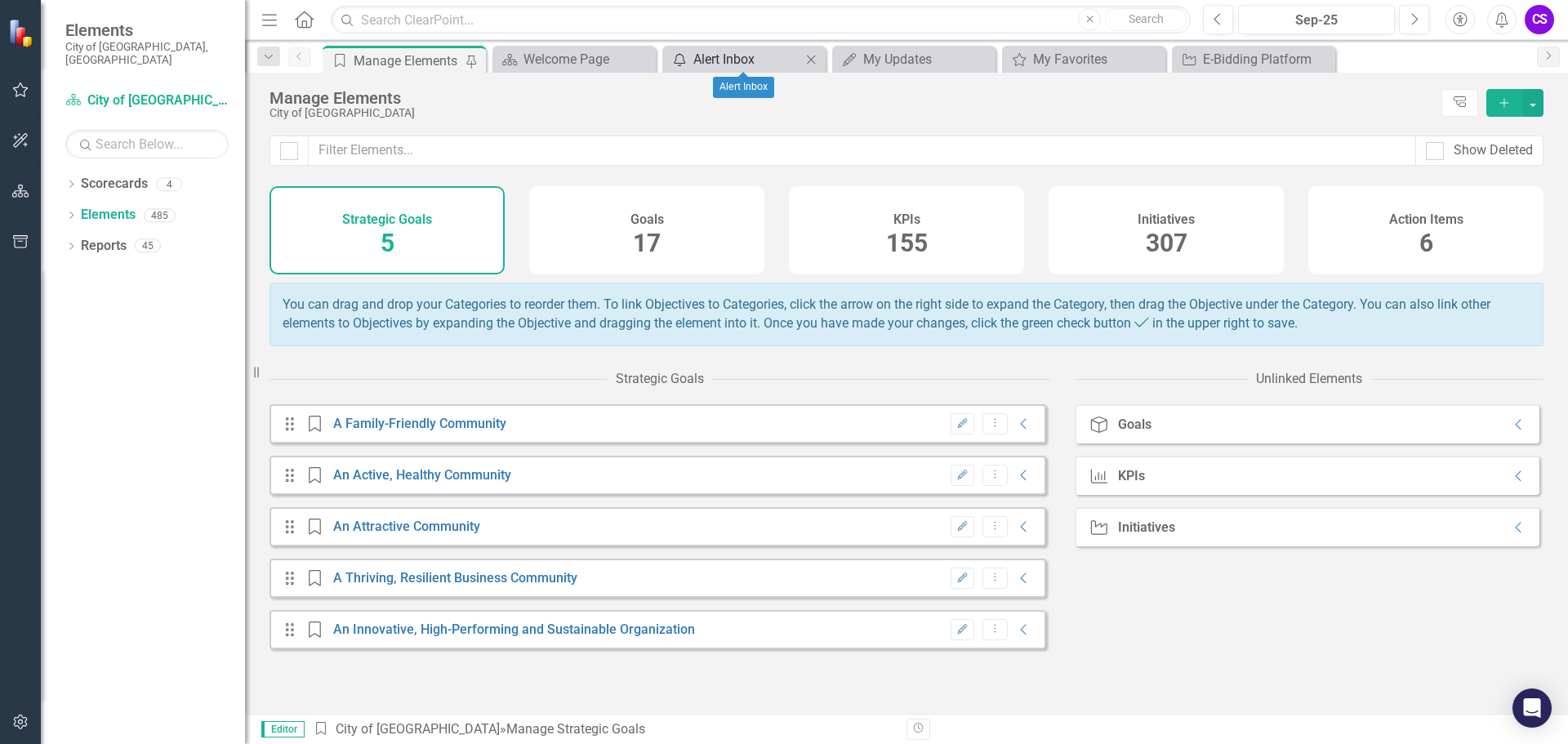
click at [733, 58] on div "Alert Inbox" at bounding box center [747, 59] width 108 height 21
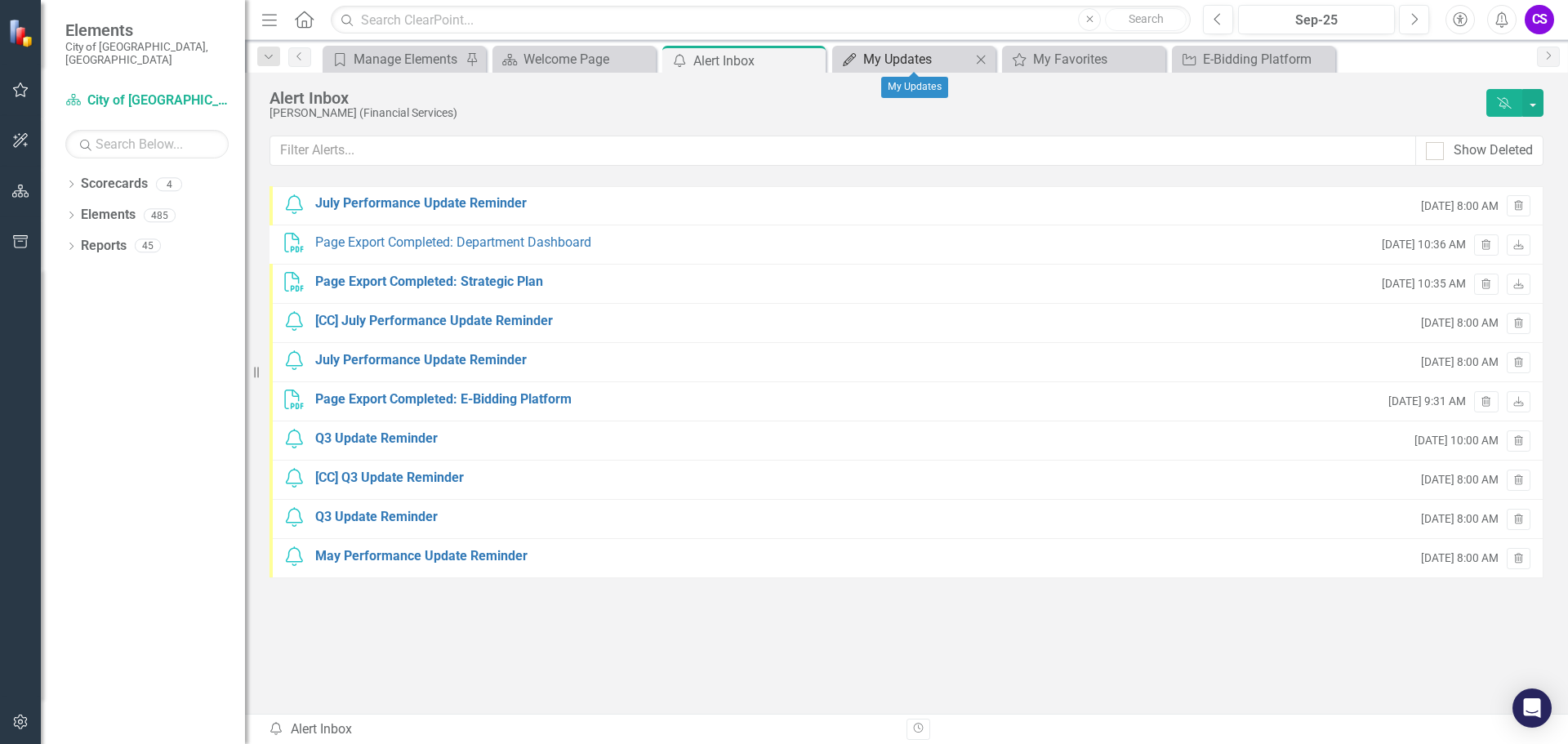
click at [861, 59] on link "My Updates My Updates" at bounding box center [904, 59] width 135 height 21
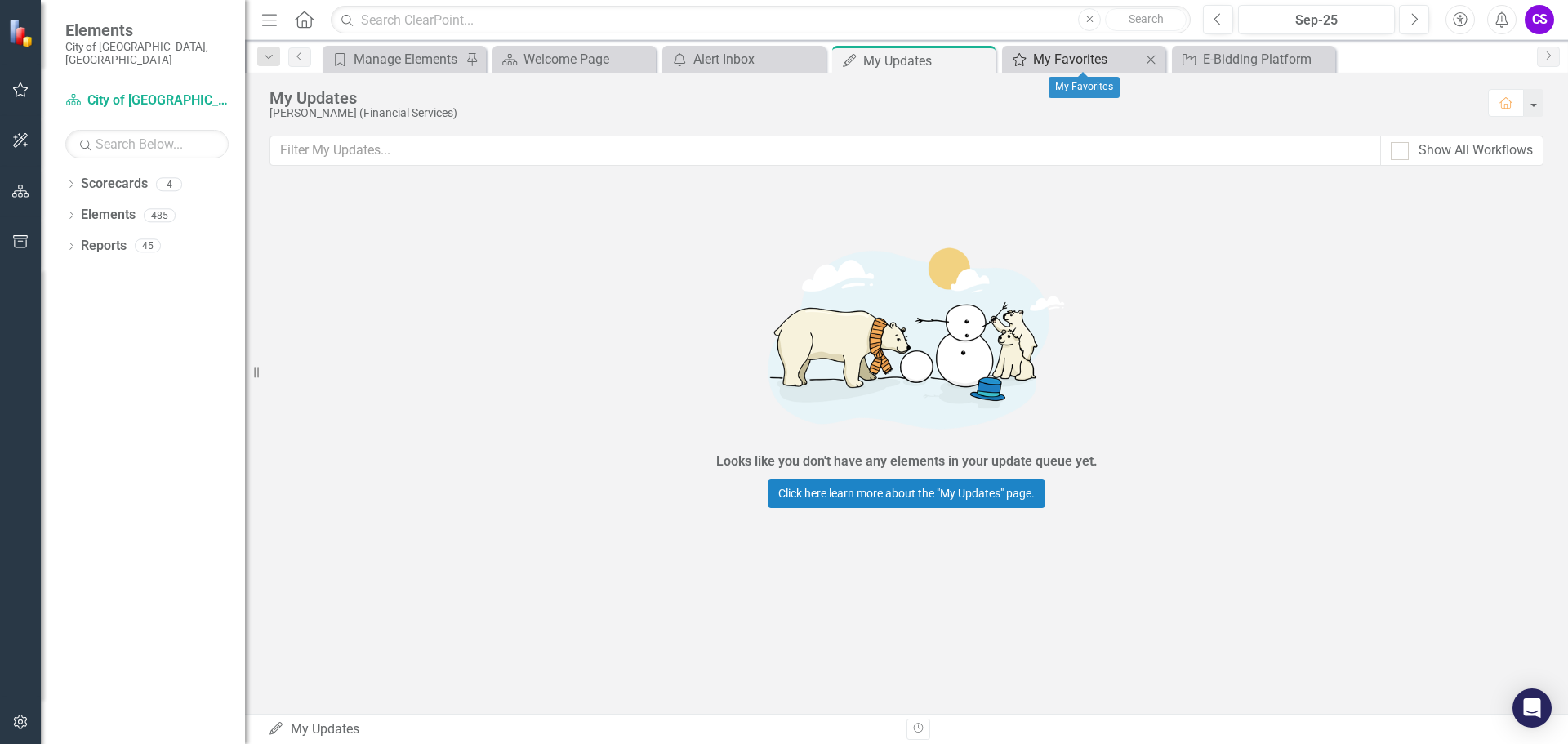
click at [1066, 59] on div "My Favorites" at bounding box center [1086, 59] width 108 height 21
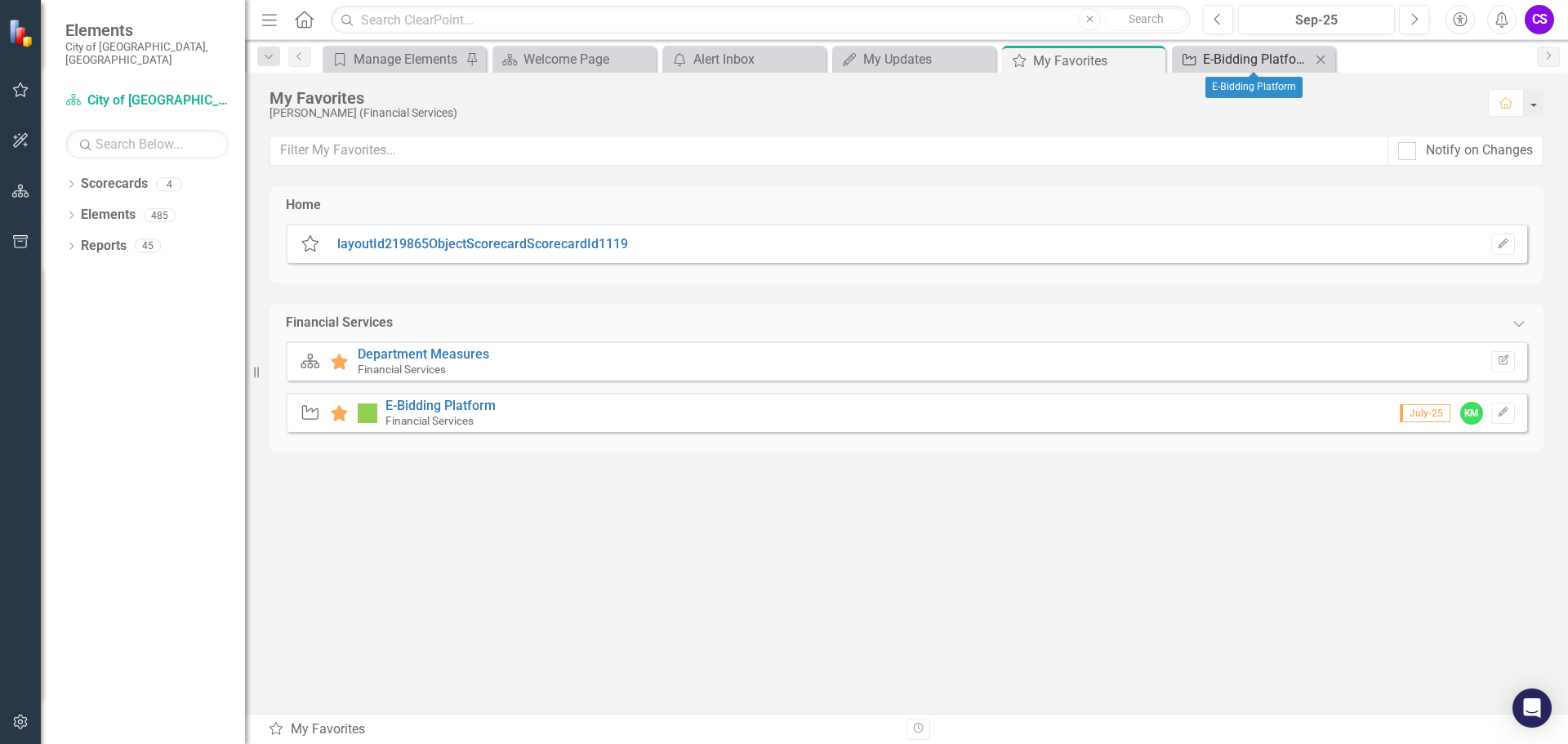
click at [1247, 64] on div "E-Bidding Platform" at bounding box center [1256, 59] width 108 height 21
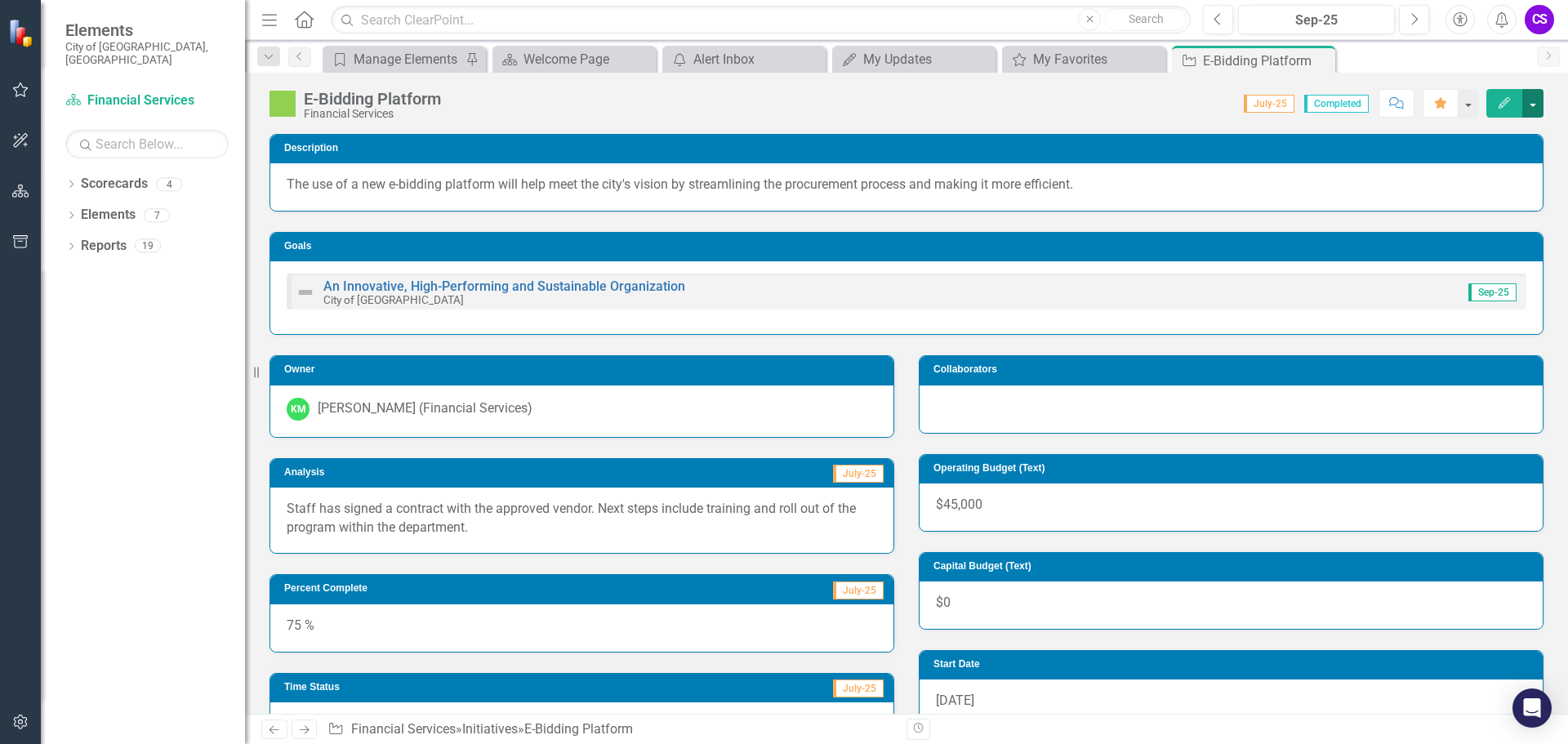
click at [1531, 106] on button "button" at bounding box center [1533, 103] width 22 height 29
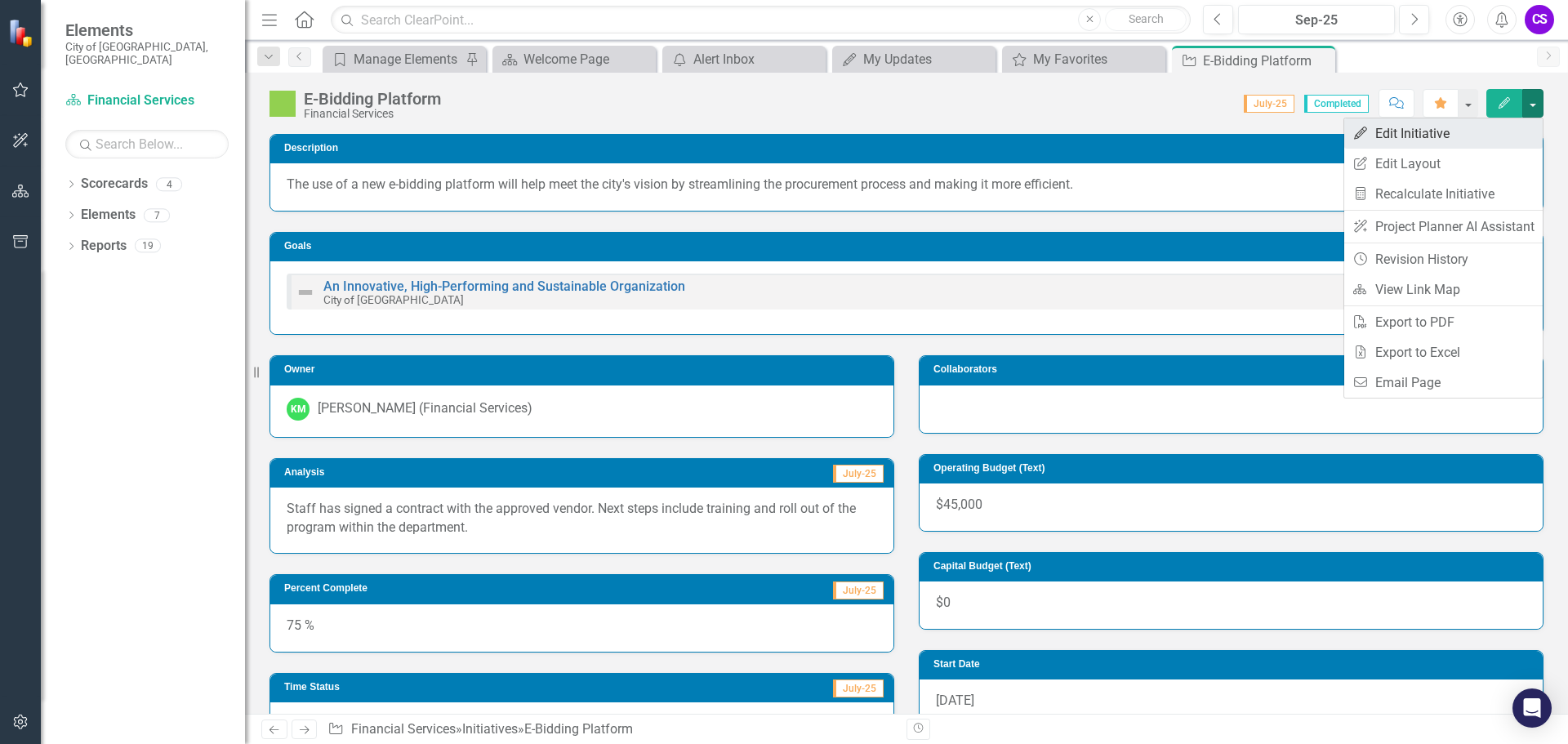
click at [1470, 137] on link "Edit Edit Initiative" at bounding box center [1443, 133] width 198 height 31
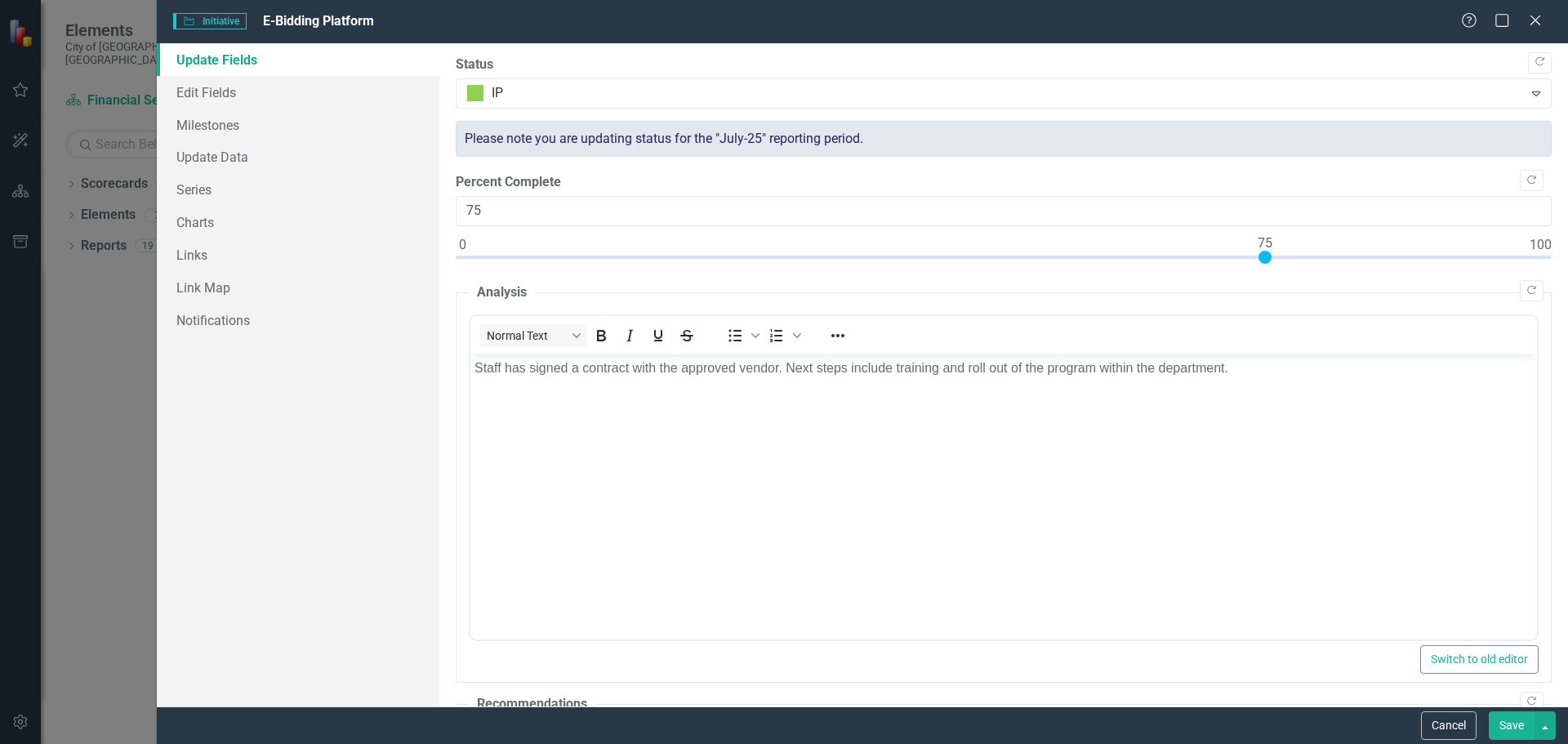
click at [666, 142] on div "Please note you are updating status for the "July-25" reporting period." at bounding box center [1004, 139] width 1096 height 37
click at [1538, 17] on icon "Close" at bounding box center [1534, 20] width 21 height 16
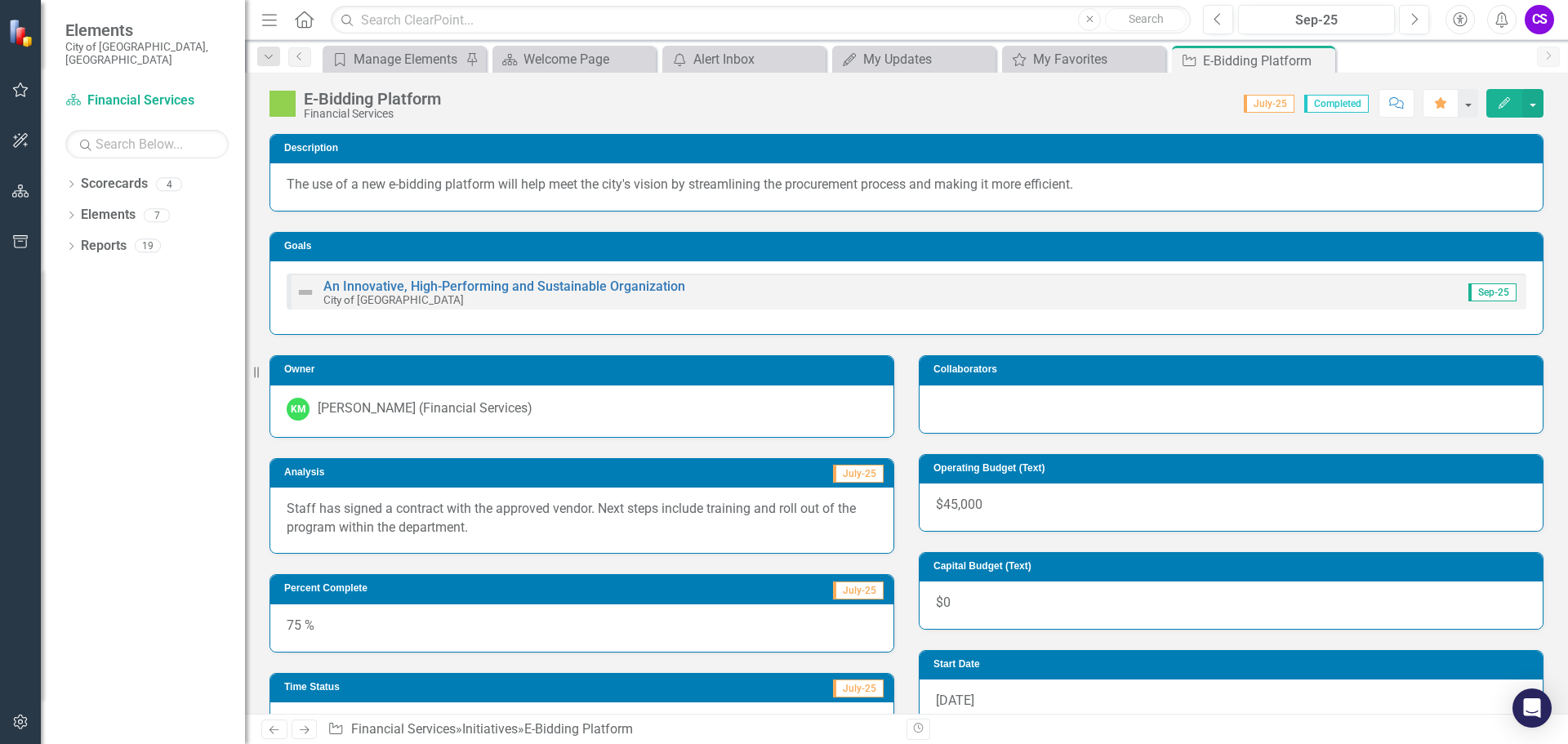
click at [16, 39] on img at bounding box center [22, 33] width 30 height 30
click at [112, 92] on link "Scorecard Financial Services" at bounding box center [147, 101] width 164 height 19
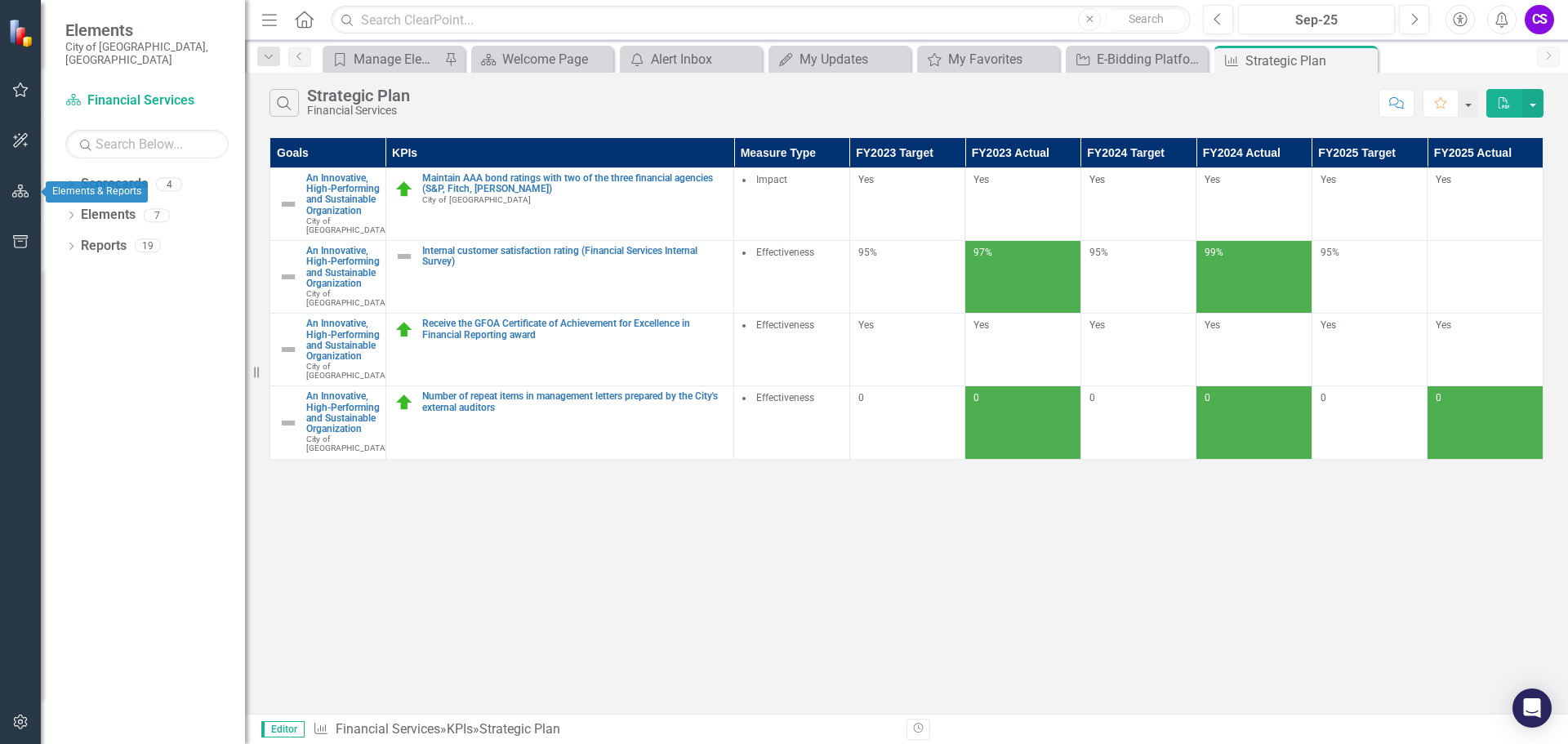
click at [24, 195] on icon "button" at bounding box center [20, 190] width 17 height 13
click at [1217, 23] on icon "Previous" at bounding box center [1218, 19] width 9 height 15
click at [1415, 24] on icon "Next" at bounding box center [1414, 19] width 9 height 15
click at [90, 206] on link "Elements" at bounding box center [108, 215] width 54 height 19
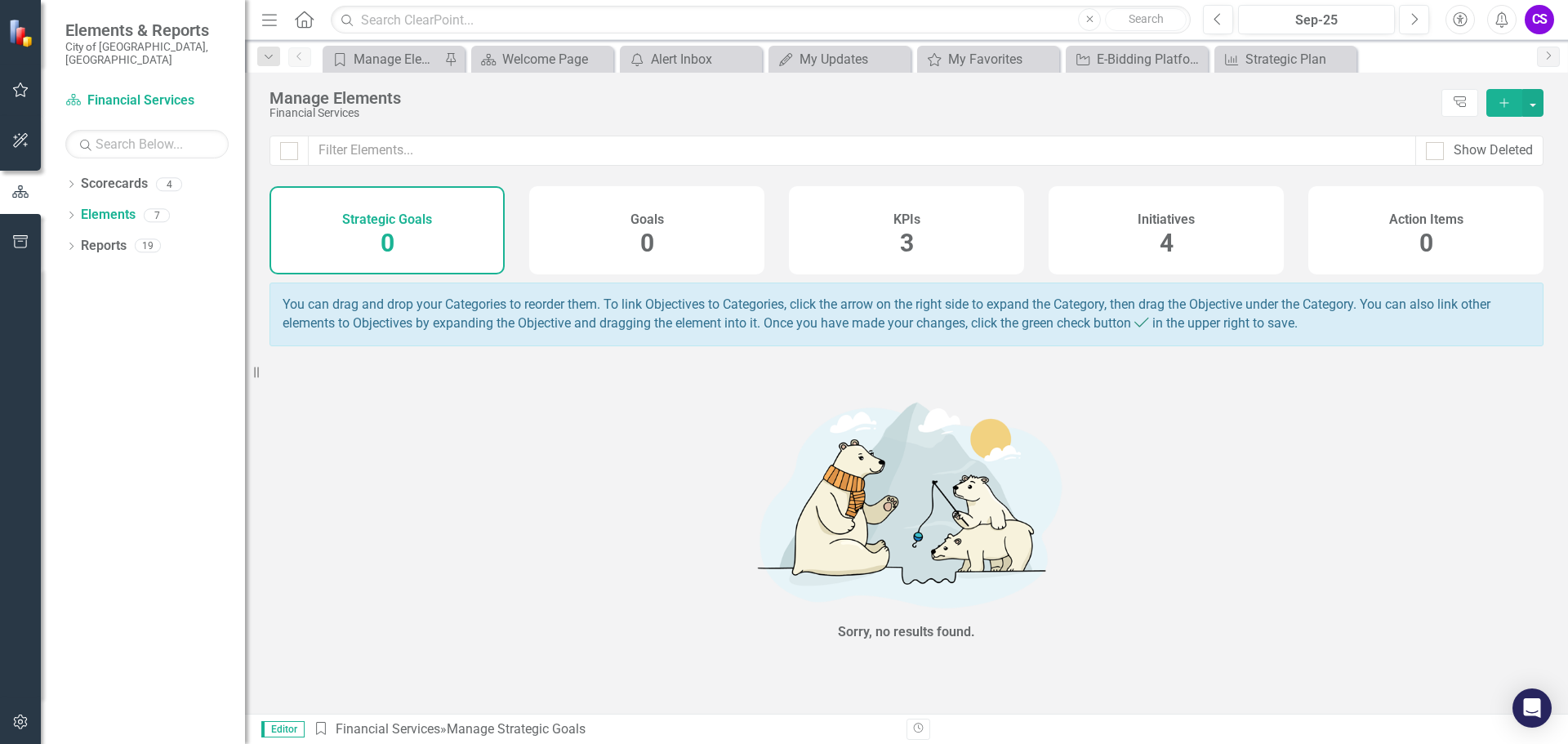
click at [1166, 227] on div "4" at bounding box center [1166, 244] width 14 height 36
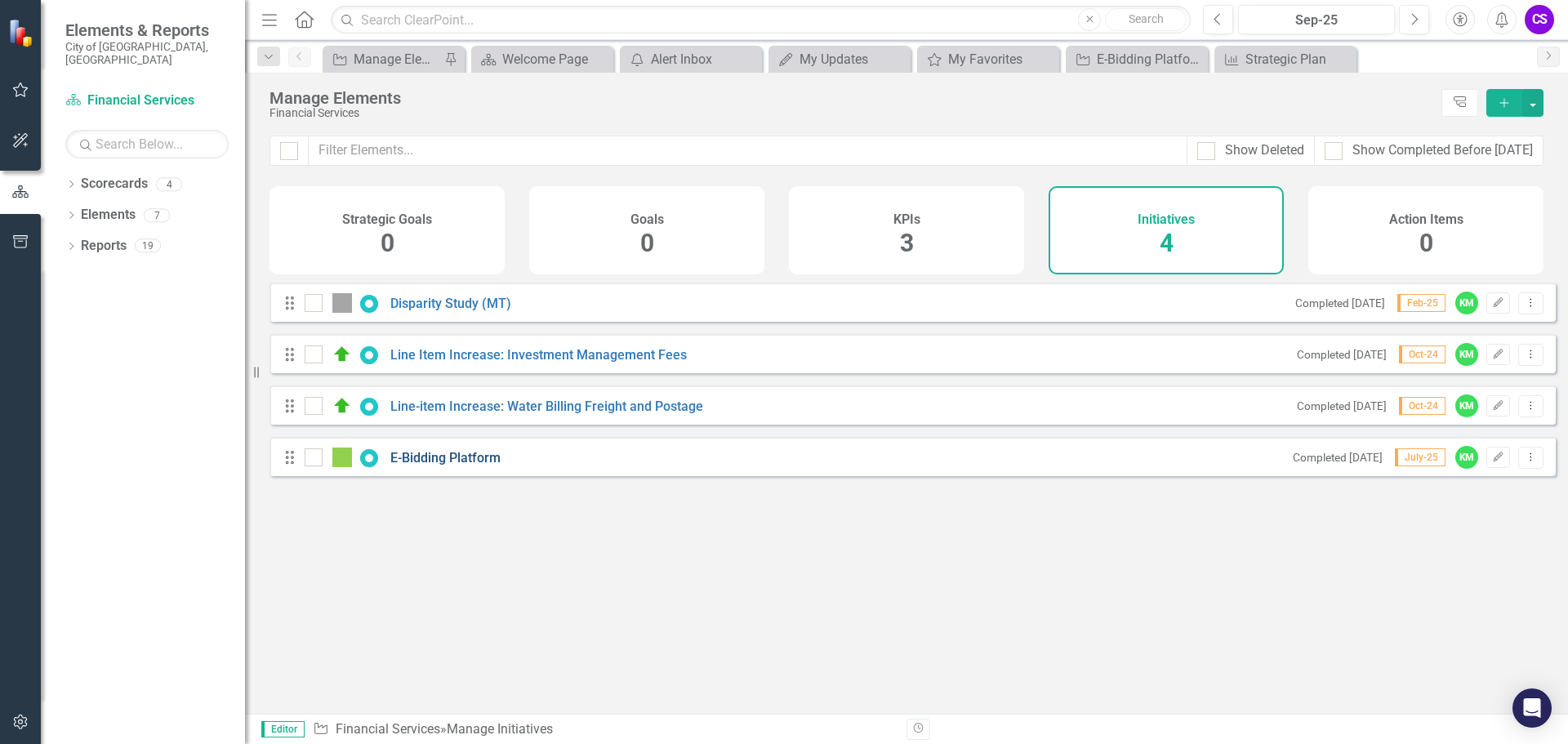
click at [436, 466] on link "E-Bidding Platform" at bounding box center [446, 458] width 111 height 16
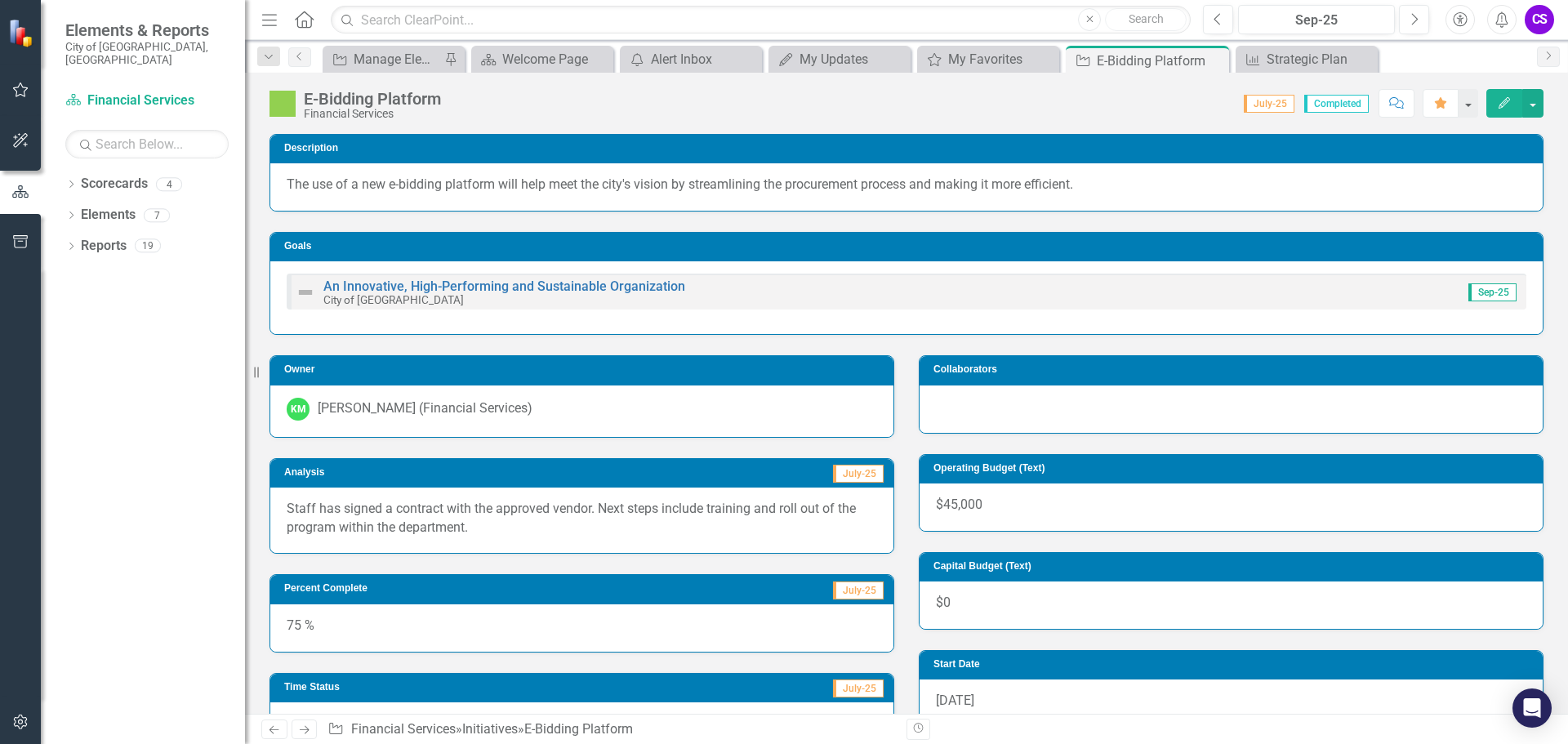
click at [1504, 92] on button "Edit" at bounding box center [1504, 103] width 36 height 29
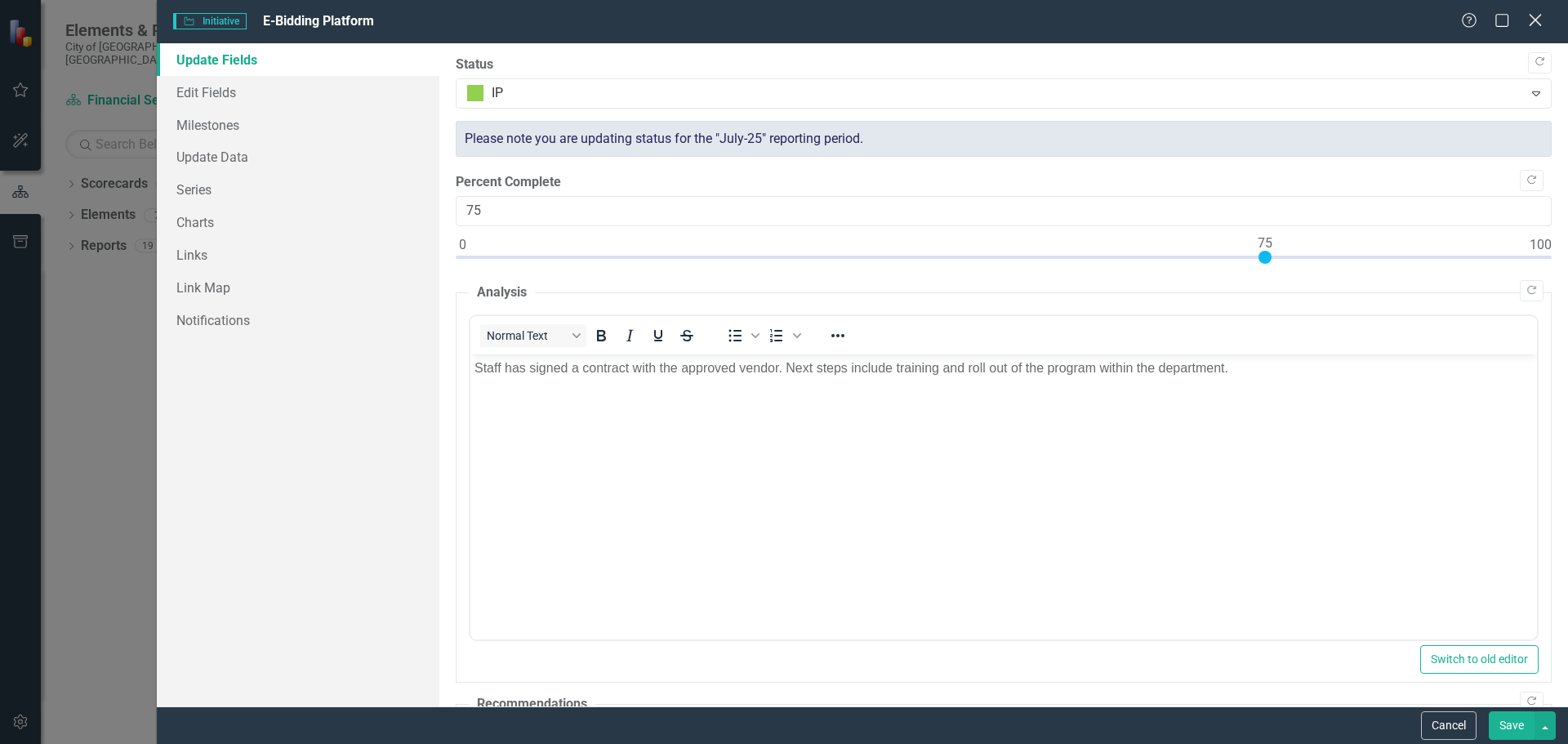
click at [1538, 20] on icon "Close" at bounding box center [1534, 20] width 21 height 16
